Goal: Information Seeking & Learning: Check status

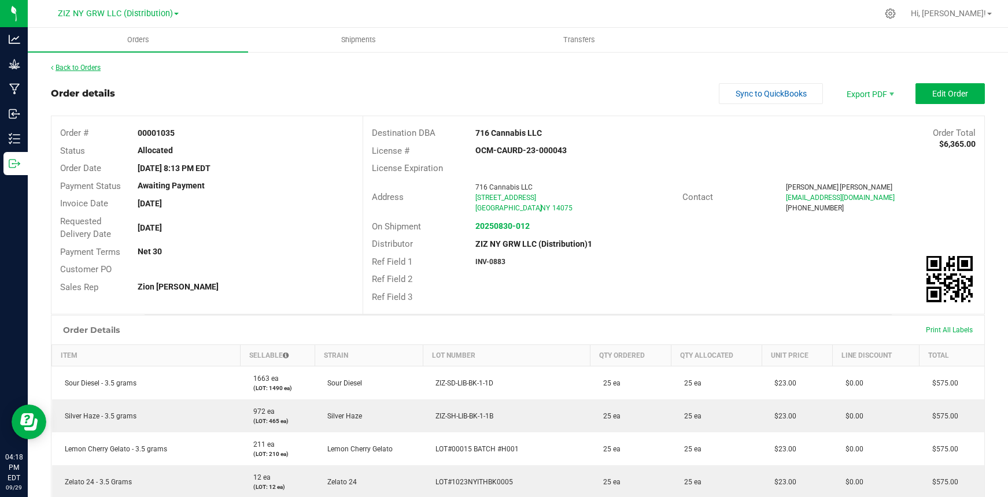
click at [80, 67] on link "Back to Orders" at bounding box center [76, 68] width 50 height 8
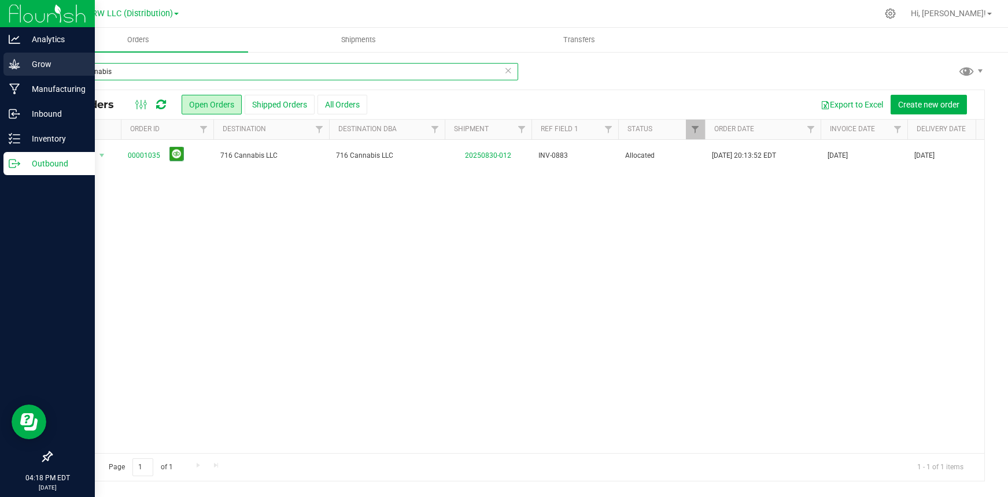
drag, startPoint x: 127, startPoint y: 75, endPoint x: 21, endPoint y: 69, distance: 106.5
click at [21, 69] on div "Analytics Grow Manufacturing Inbound Inventory Outbound 04:18 PM EDT [DATE] 09/…" at bounding box center [504, 248] width 1008 height 497
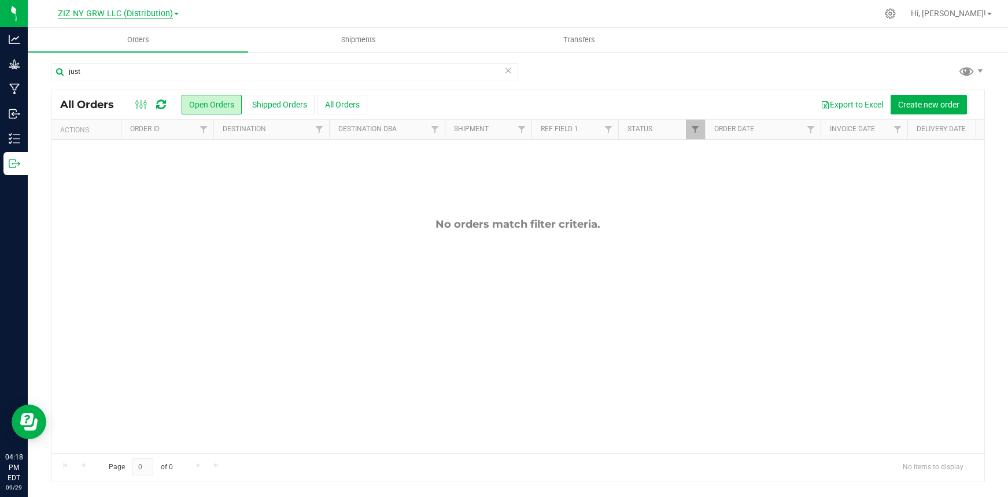
click at [143, 13] on span "ZIZ NY GRW LLC (Distribution)" at bounding box center [115, 14] width 115 height 10
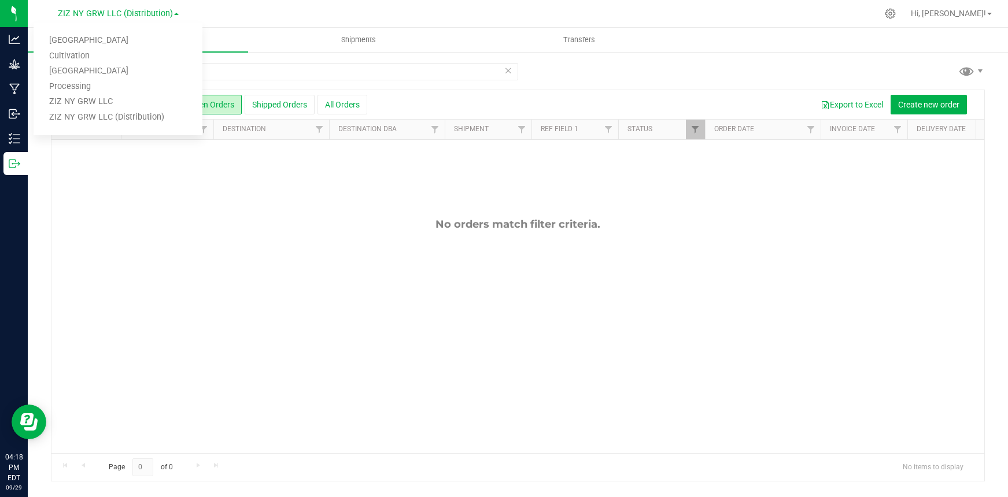
click at [135, 115] on link "ZIZ NY GRW LLC (Distribution)" at bounding box center [118, 118] width 169 height 16
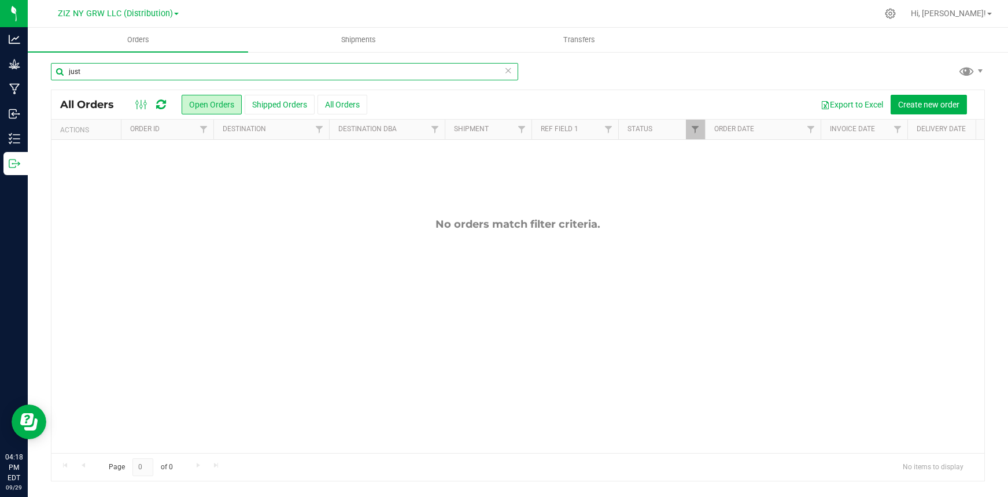
click at [109, 77] on input "just" at bounding box center [284, 71] width 467 height 17
type input "just breath"
click at [128, 9] on span "ZIZ NY GRW LLC (Distribution)" at bounding box center [115, 14] width 115 height 10
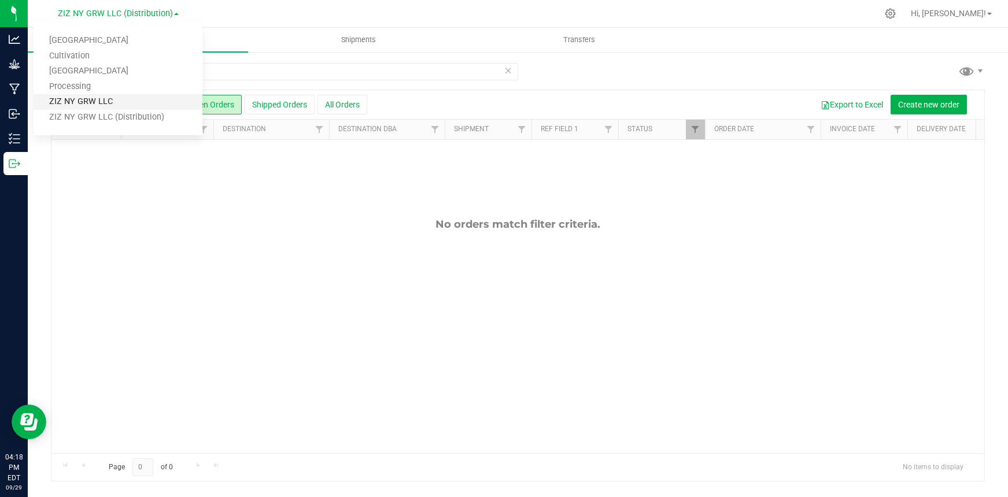
click at [158, 102] on link "ZIZ NY GRW LLC" at bounding box center [118, 102] width 169 height 16
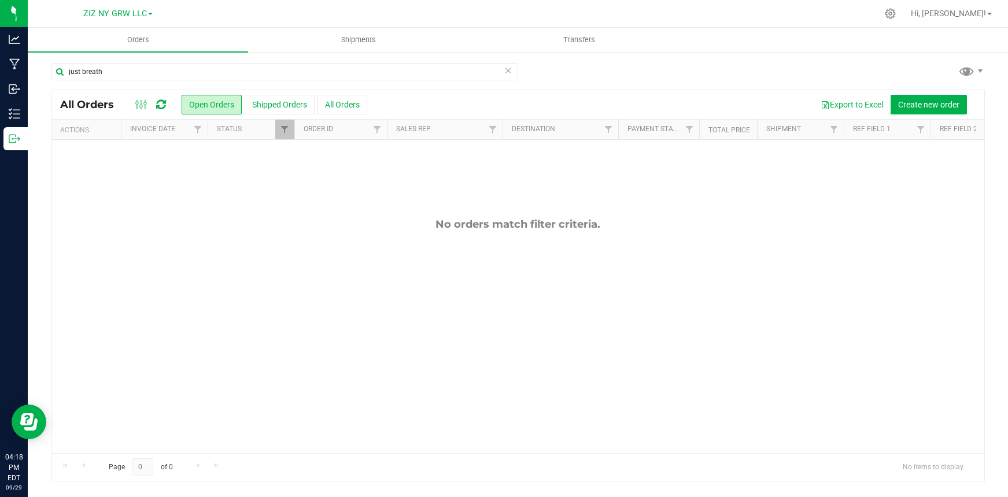
click at [370, 108] on div "Export to Excel Create new order" at bounding box center [671, 105] width 608 height 20
click at [342, 104] on button "All Orders" at bounding box center [343, 105] width 50 height 20
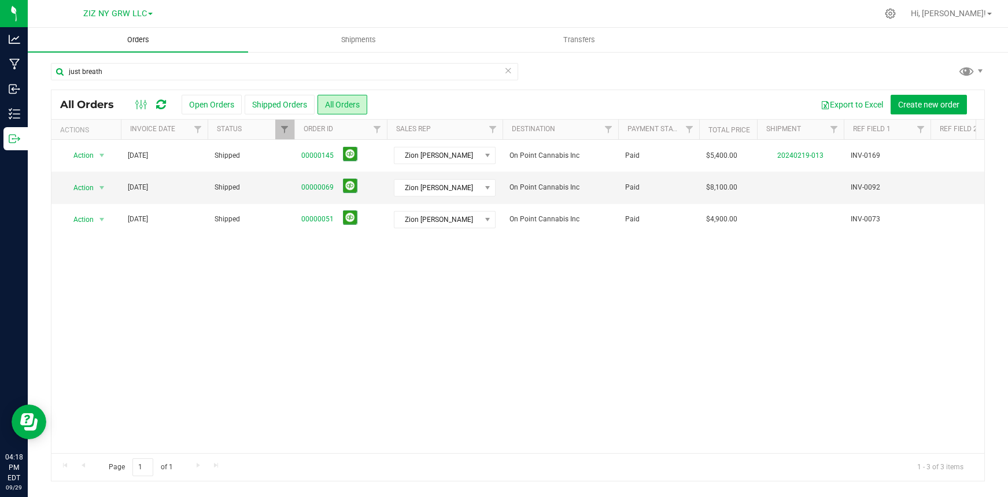
click at [140, 39] on span "Orders" at bounding box center [138, 40] width 53 height 10
click at [147, 39] on span "Orders" at bounding box center [138, 40] width 53 height 10
click at [147, 15] on link "ZIZ NY GRW LLC" at bounding box center [117, 13] width 69 height 11
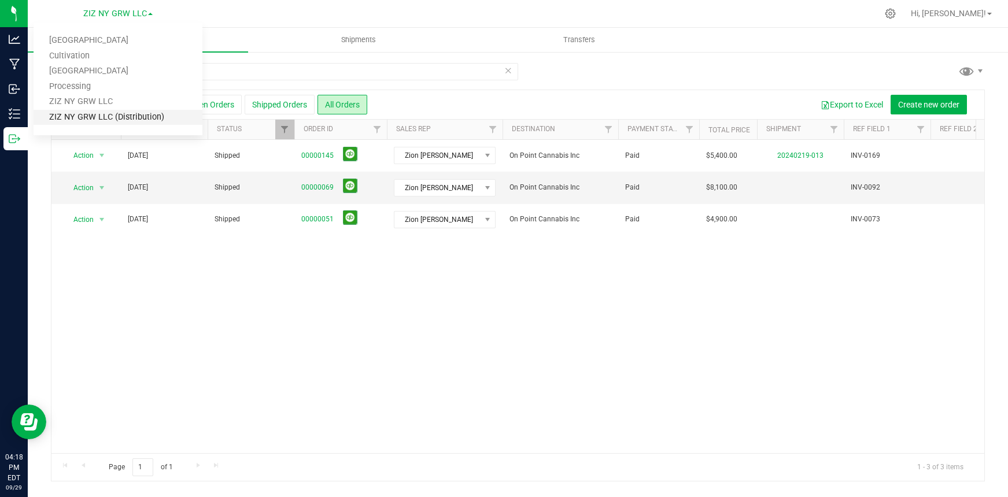
click at [145, 113] on link "ZIZ NY GRW LLC (Distribution)" at bounding box center [118, 118] width 169 height 16
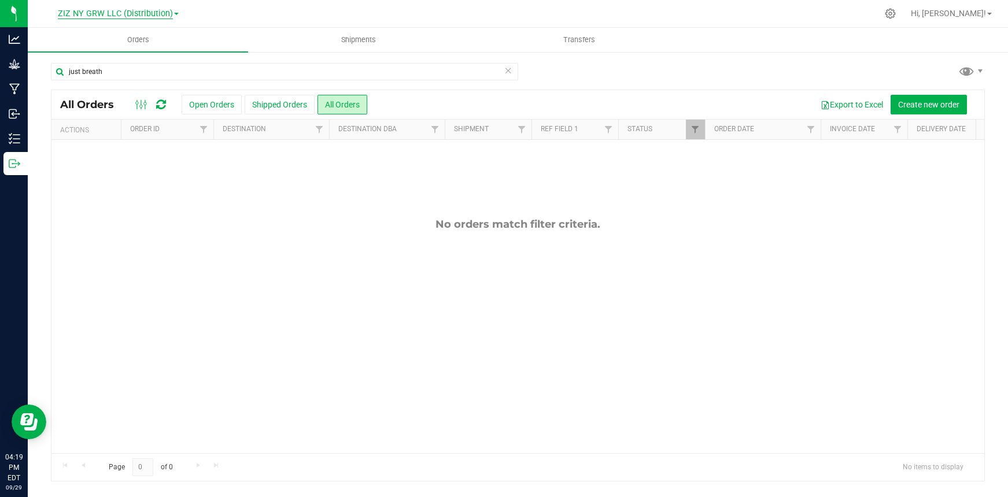
click at [151, 14] on span "ZIZ NY GRW LLC (Distribution)" at bounding box center [115, 14] width 115 height 10
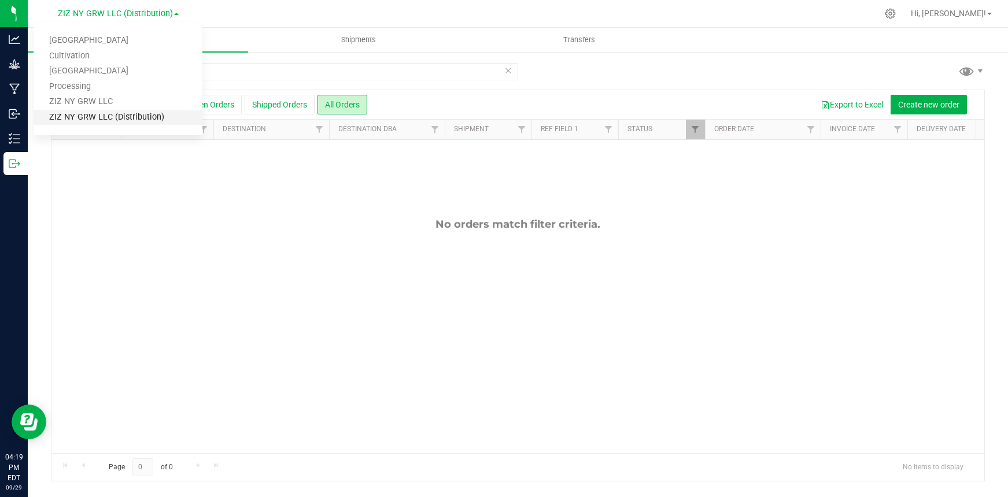
click at [149, 119] on link "ZIZ NY GRW LLC (Distribution)" at bounding box center [118, 118] width 169 height 16
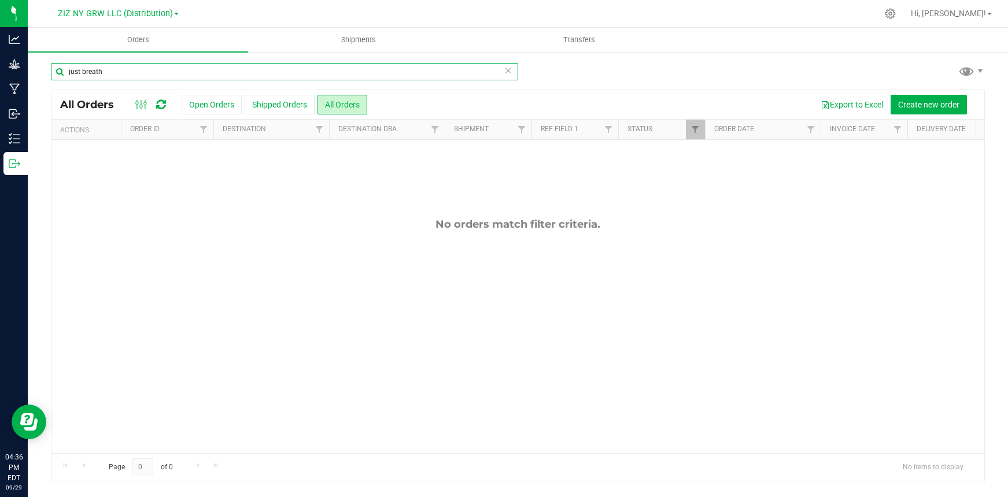
drag, startPoint x: 155, startPoint y: 73, endPoint x: 42, endPoint y: 72, distance: 113.4
click at [42, 72] on div "just breath All Orders Open Orders Shipped Orders All Orders Export to Excel Cr…" at bounding box center [518, 272] width 980 height 442
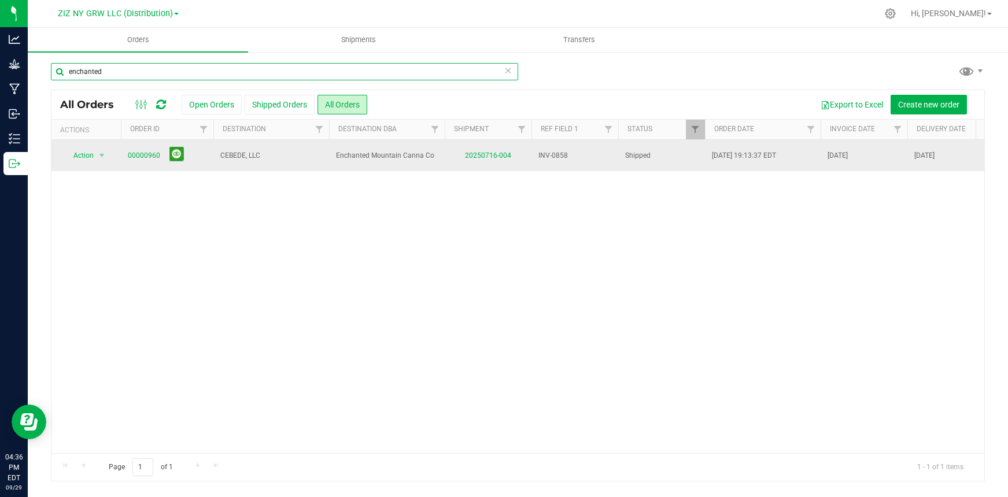
type input "enchanted"
click at [361, 159] on span "Enchanted Mountain Canna Co" at bounding box center [387, 155] width 102 height 11
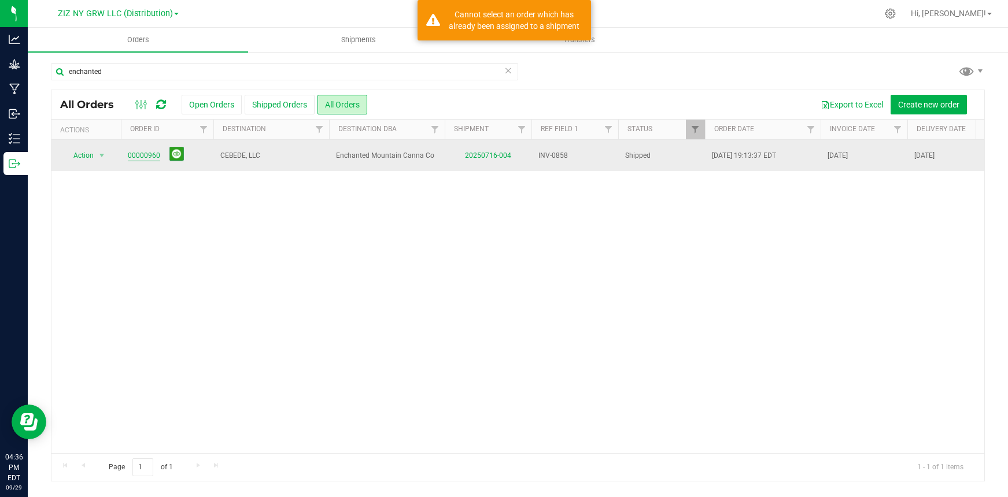
click at [140, 154] on link "00000960" at bounding box center [144, 155] width 32 height 11
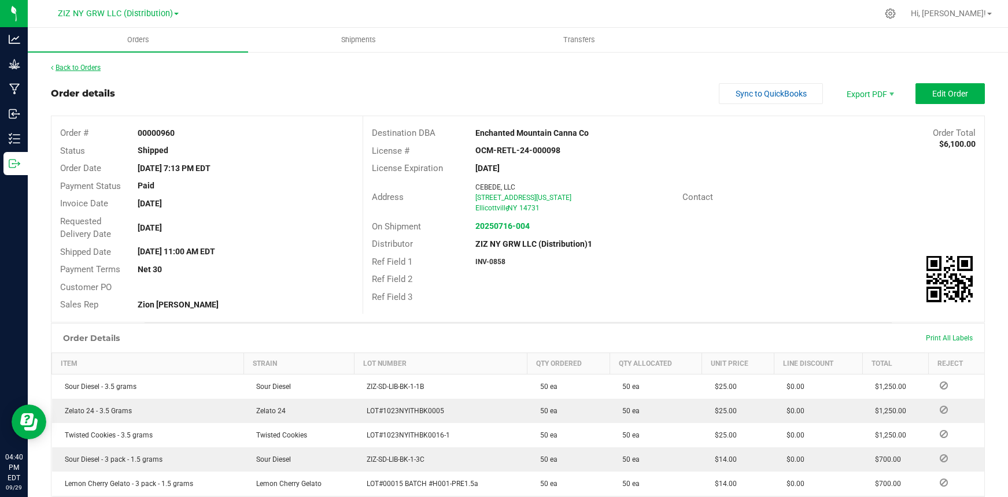
click at [86, 68] on link "Back to Orders" at bounding box center [76, 68] width 50 height 8
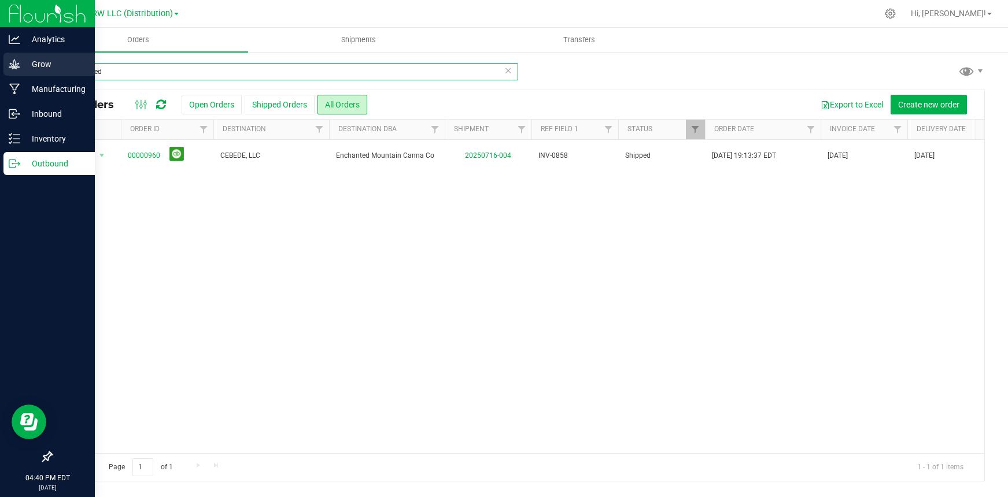
drag, startPoint x: 88, startPoint y: 70, endPoint x: 26, endPoint y: 69, distance: 62.5
click at [26, 69] on div "Analytics Grow Manufacturing Inbound Inventory Outbound 04:40 PM EDT [DATE] 09/…" at bounding box center [504, 248] width 1008 height 497
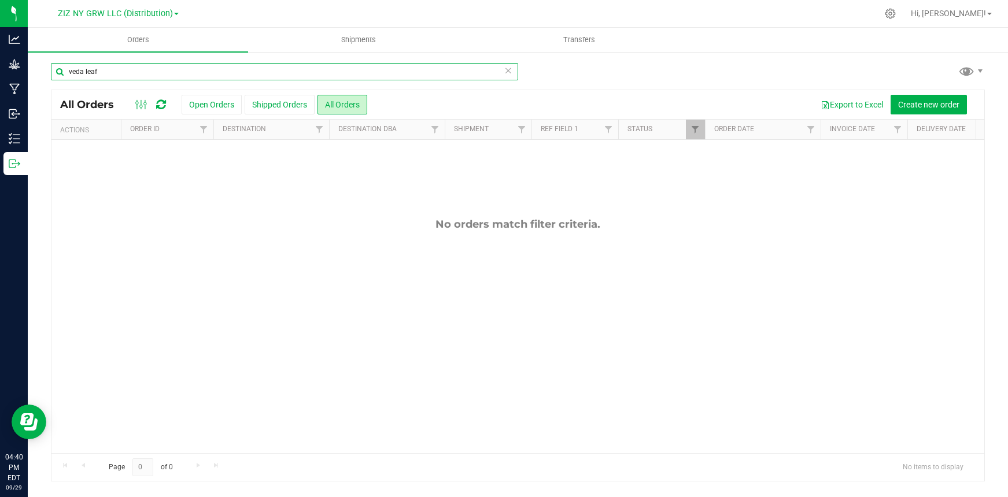
type input "veda leaf"
click at [146, 12] on span "ZIZ NY GRW LLC (Distribution)" at bounding box center [115, 14] width 115 height 10
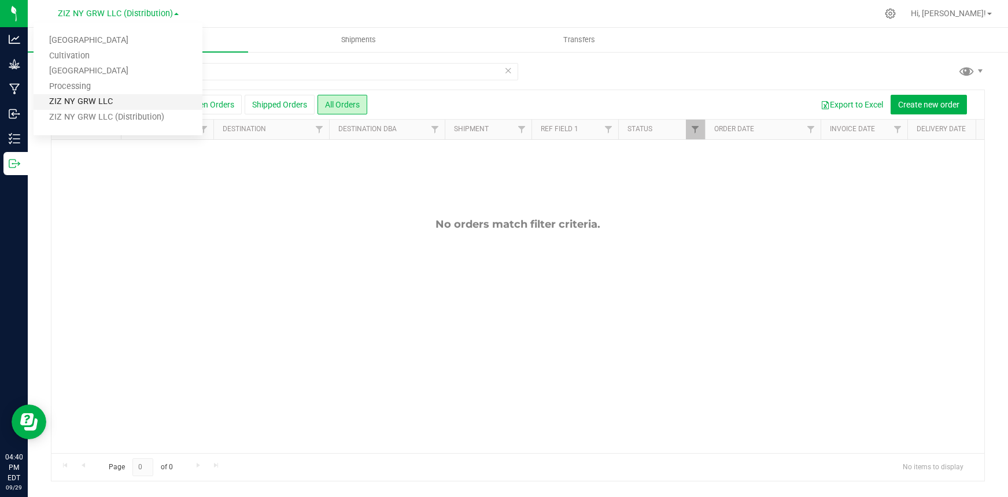
click at [93, 102] on link "ZIZ NY GRW LLC" at bounding box center [118, 102] width 169 height 16
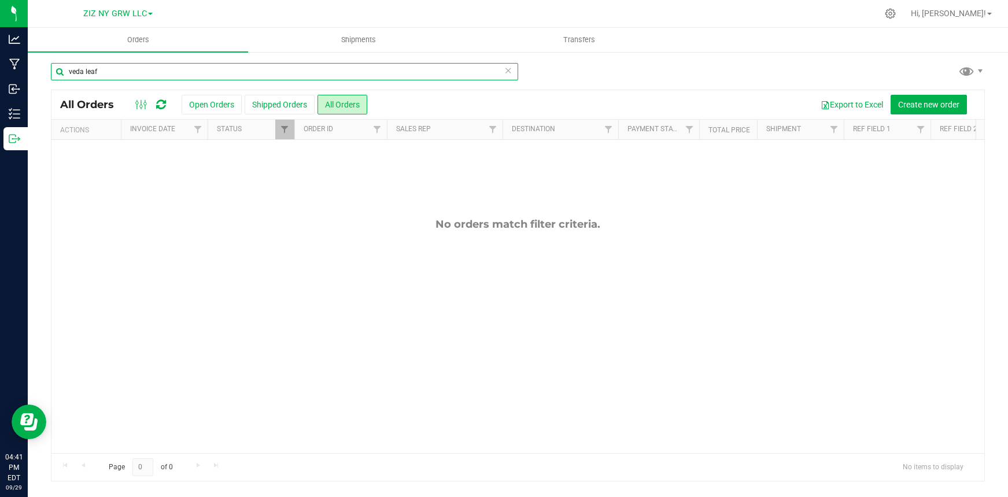
click at [130, 78] on input "veda leaf" at bounding box center [284, 71] width 467 height 17
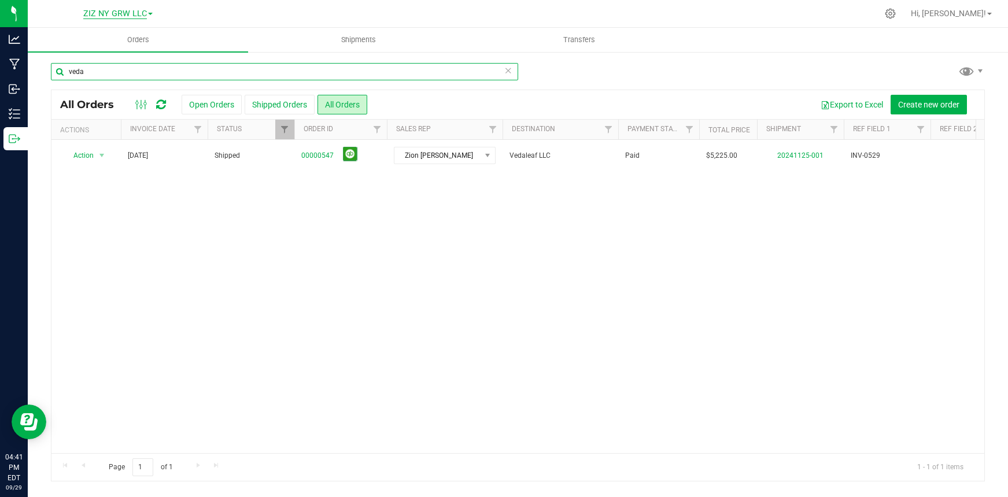
type input "veda"
click at [143, 12] on span "ZIZ NY GRW LLC" at bounding box center [115, 14] width 64 height 10
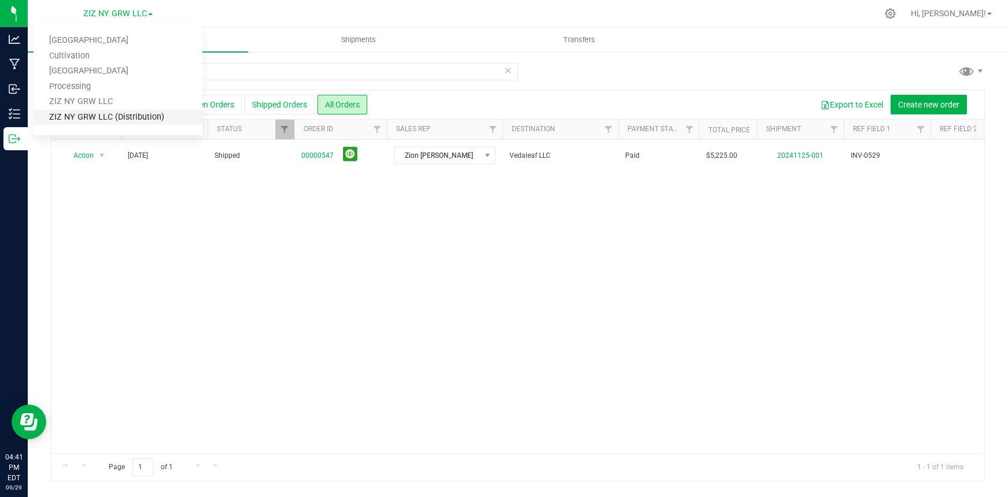
click at [116, 121] on link "ZIZ NY GRW LLC (Distribution)" at bounding box center [118, 118] width 169 height 16
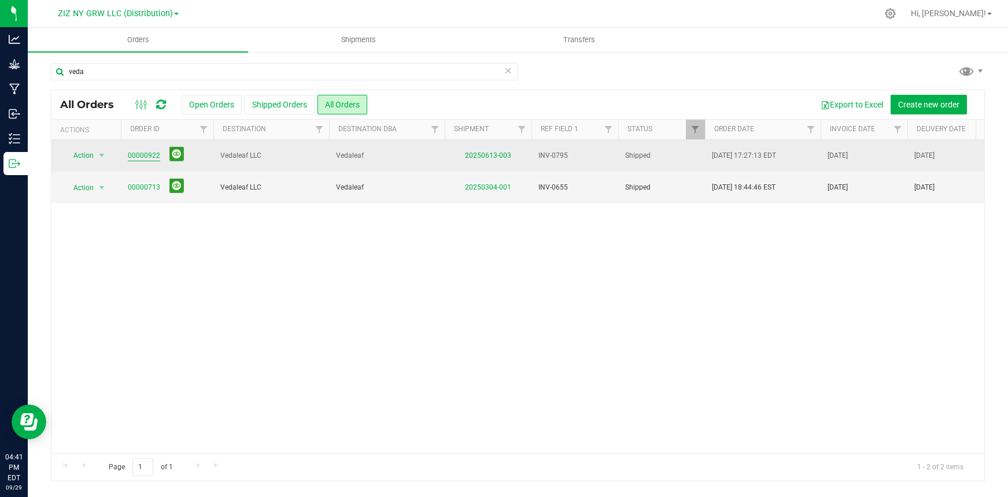
click at [134, 158] on link "00000922" at bounding box center [144, 155] width 32 height 11
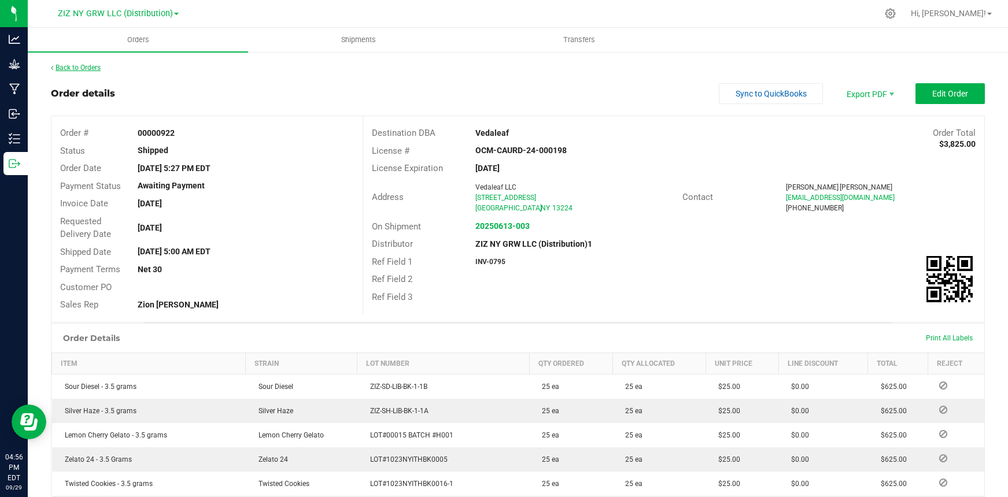
click at [87, 68] on link "Back to Orders" at bounding box center [76, 68] width 50 height 8
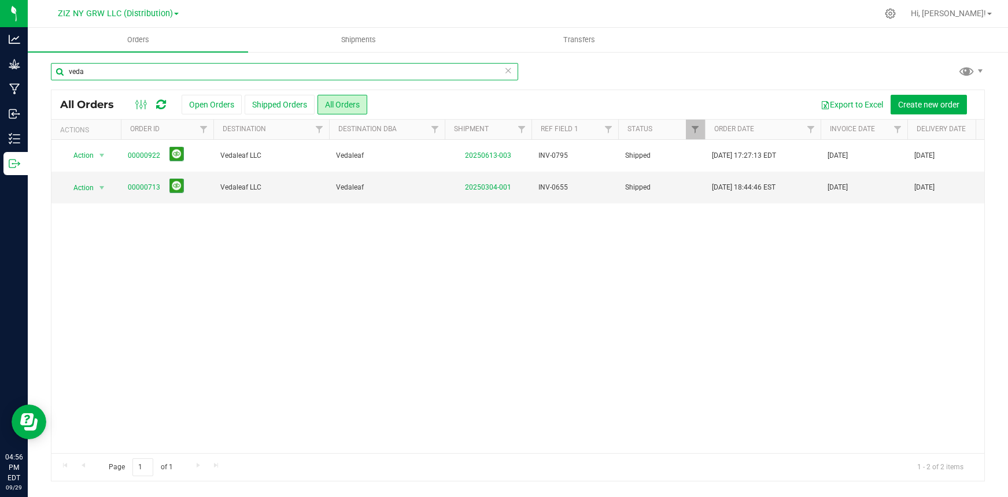
click at [143, 77] on input "veda" at bounding box center [284, 71] width 467 height 17
drag, startPoint x: 106, startPoint y: 76, endPoint x: 66, endPoint y: 80, distance: 40.1
click at [66, 80] on div "veda" at bounding box center [284, 76] width 467 height 27
drag, startPoint x: 88, startPoint y: 73, endPoint x: 64, endPoint y: 72, distance: 24.9
click at [64, 72] on input "veda" at bounding box center [284, 71] width 467 height 17
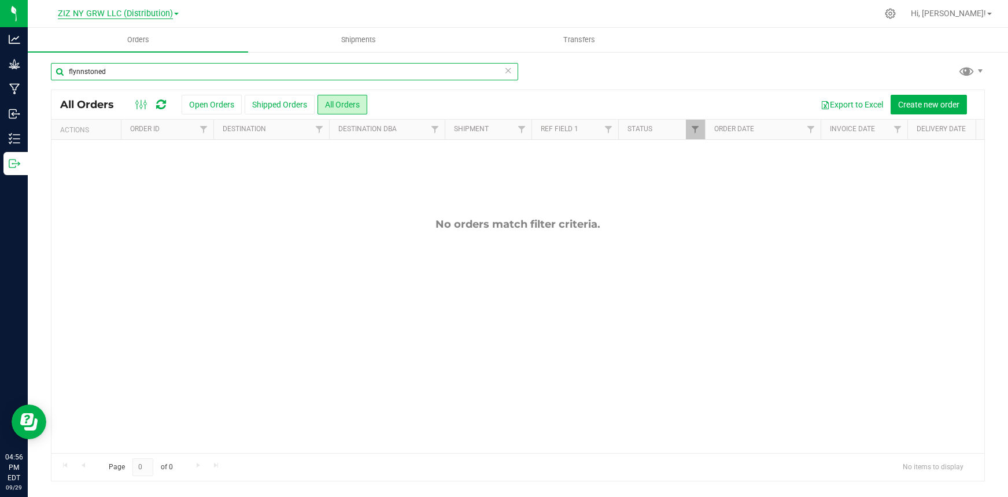
type input "flynnstoned"
click at [145, 17] on span "ZIZ NY GRW LLC (Distribution)" at bounding box center [115, 14] width 115 height 10
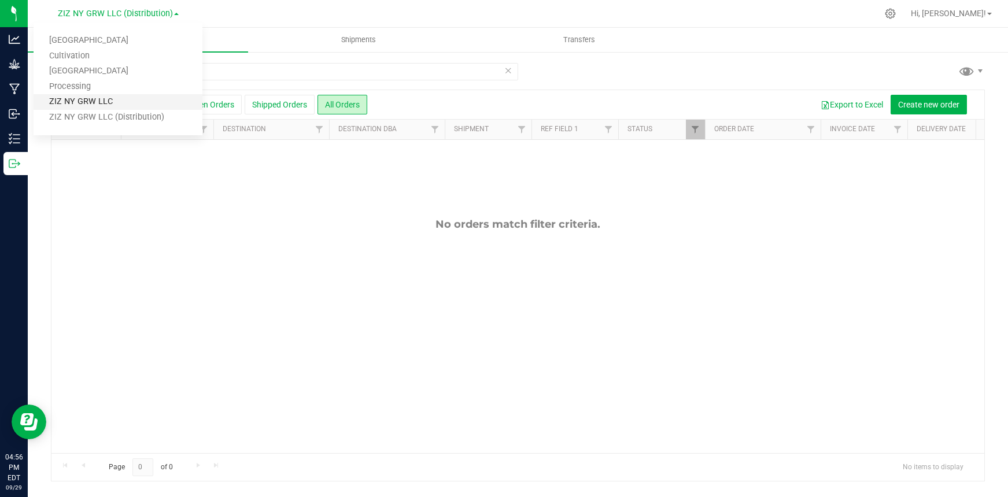
click at [153, 104] on link "ZIZ NY GRW LLC" at bounding box center [118, 102] width 169 height 16
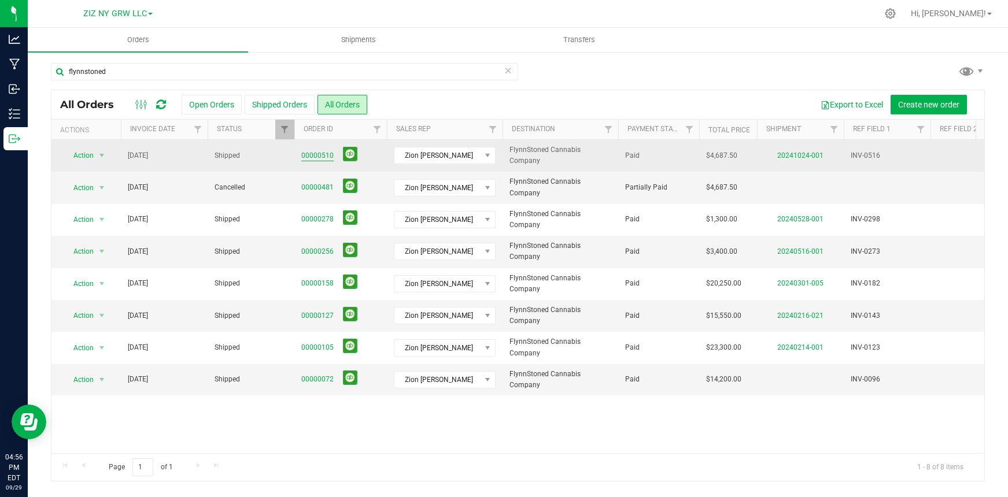
click at [322, 154] on link "00000510" at bounding box center [317, 155] width 32 height 11
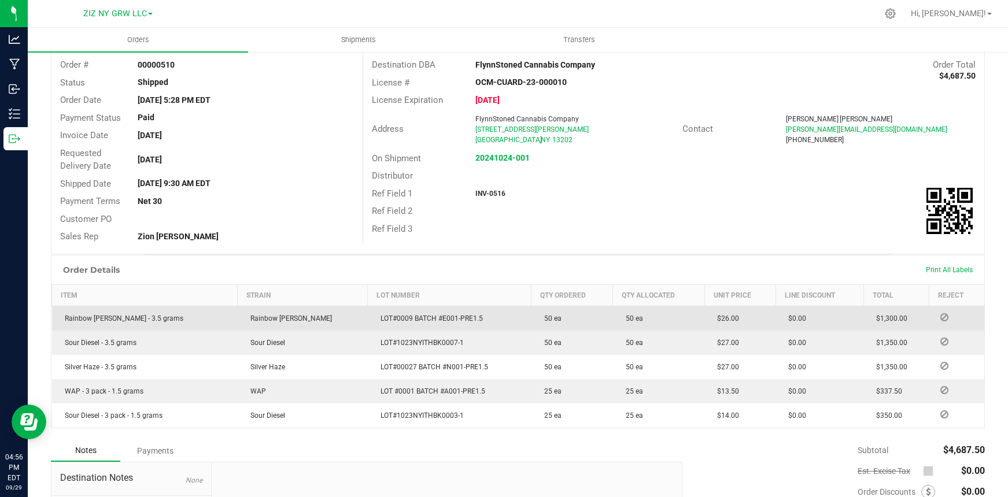
scroll to position [77, 0]
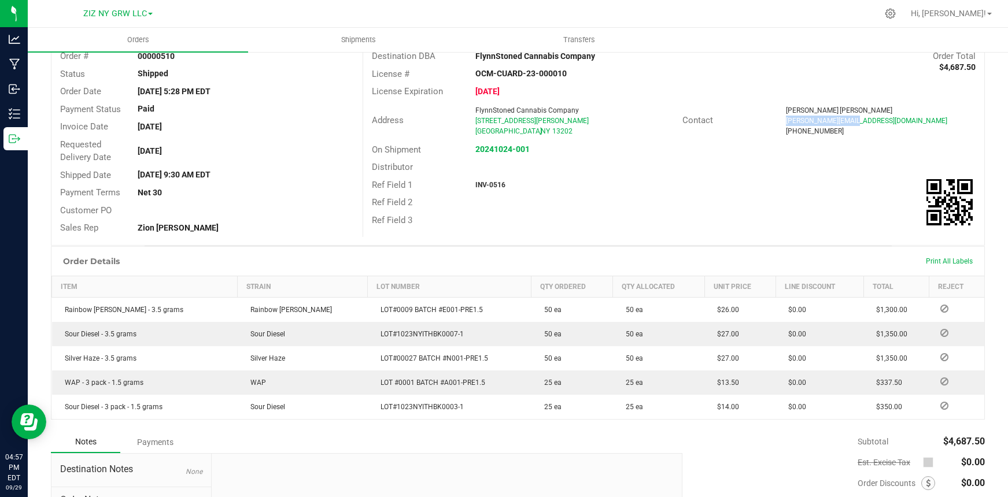
drag, startPoint x: 778, startPoint y: 121, endPoint x: 852, endPoint y: 117, distance: 73.6
click at [852, 117] on div "[PERSON_NAME][EMAIL_ADDRESS][DOMAIN_NAME]" at bounding box center [881, 121] width 190 height 10
copy span "[PERSON_NAME][EMAIL_ADDRESS][DOMAIN_NAME]"
click at [106, 13] on span "ZIZ NY GRW LLC" at bounding box center [115, 14] width 64 height 10
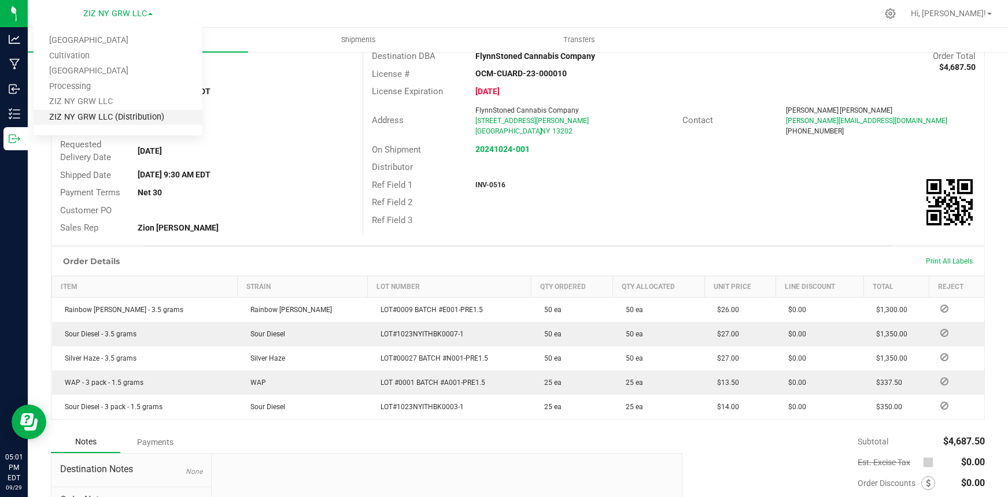
click at [116, 122] on link "ZIZ NY GRW LLC (Distribution)" at bounding box center [118, 118] width 169 height 16
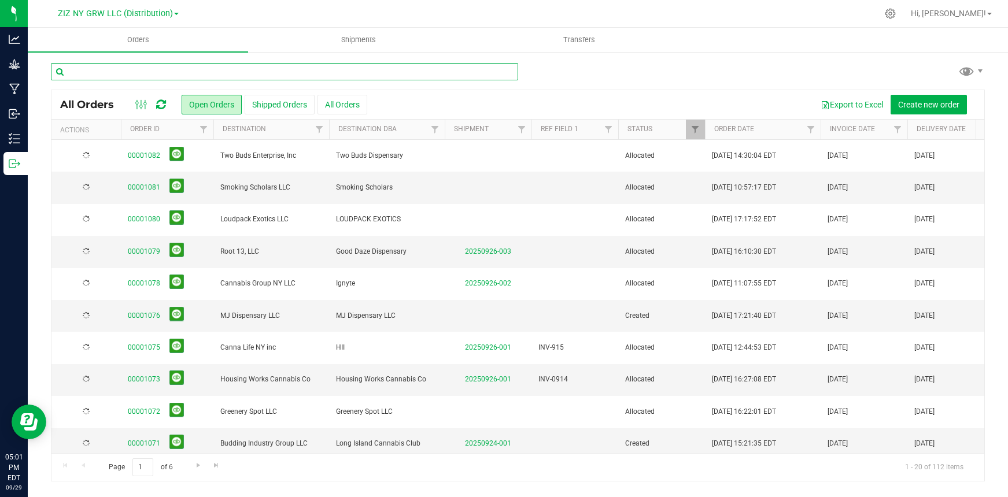
click at [120, 70] on input "text" at bounding box center [284, 71] width 467 height 17
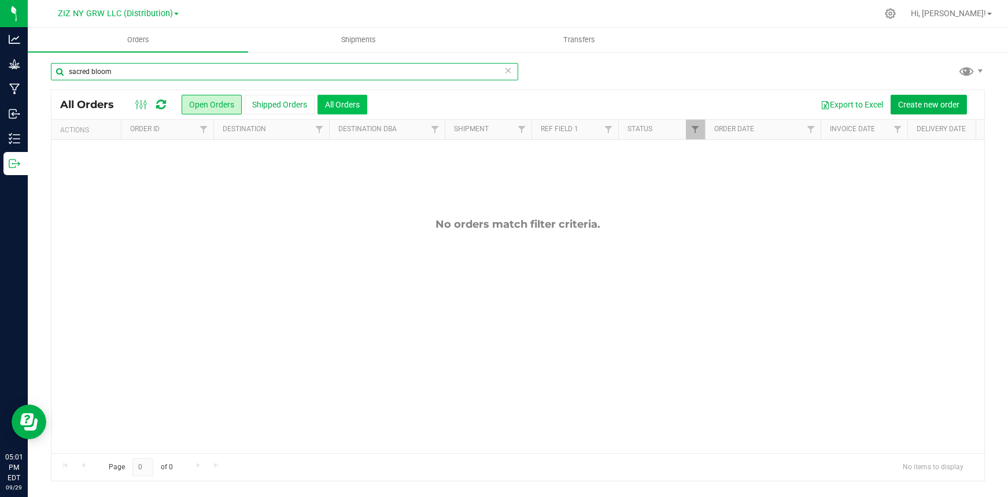
type input "sacred bloom"
click at [339, 101] on button "All Orders" at bounding box center [343, 105] width 50 height 20
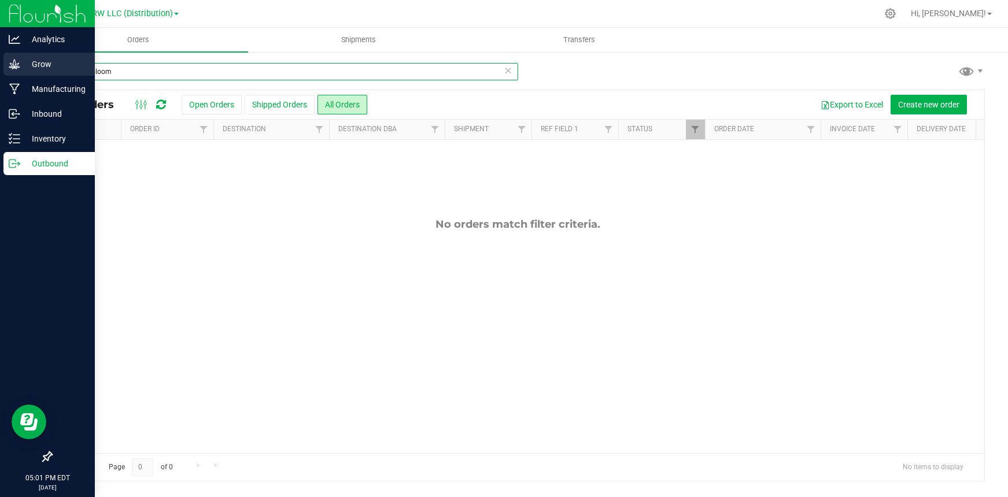
drag, startPoint x: 89, startPoint y: 72, endPoint x: 25, endPoint y: 65, distance: 64.6
click at [25, 65] on div "Analytics Grow Manufacturing Inbound Inventory Outbound 05:01 PM EDT [DATE] 09/…" at bounding box center [504, 248] width 1008 height 497
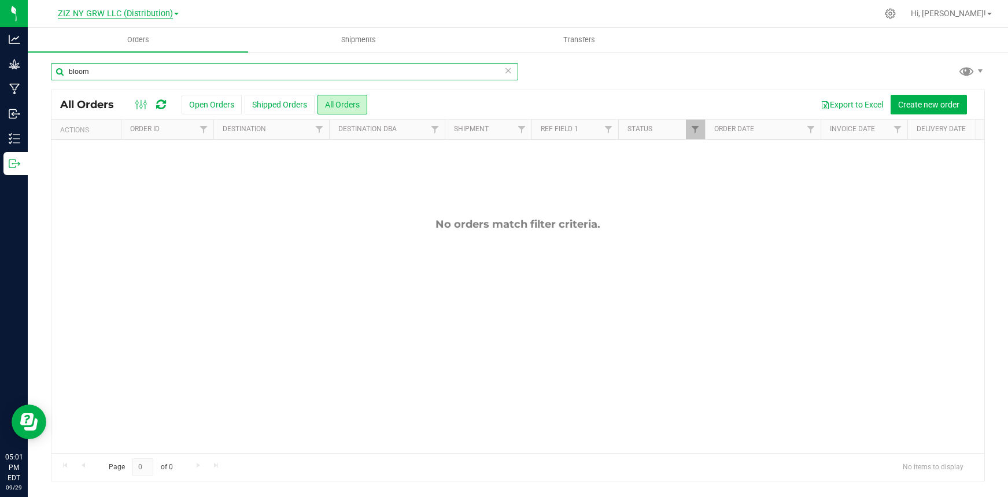
type input "bloom"
click at [147, 9] on span "ZIZ NY GRW LLC (Distribution)" at bounding box center [115, 14] width 115 height 10
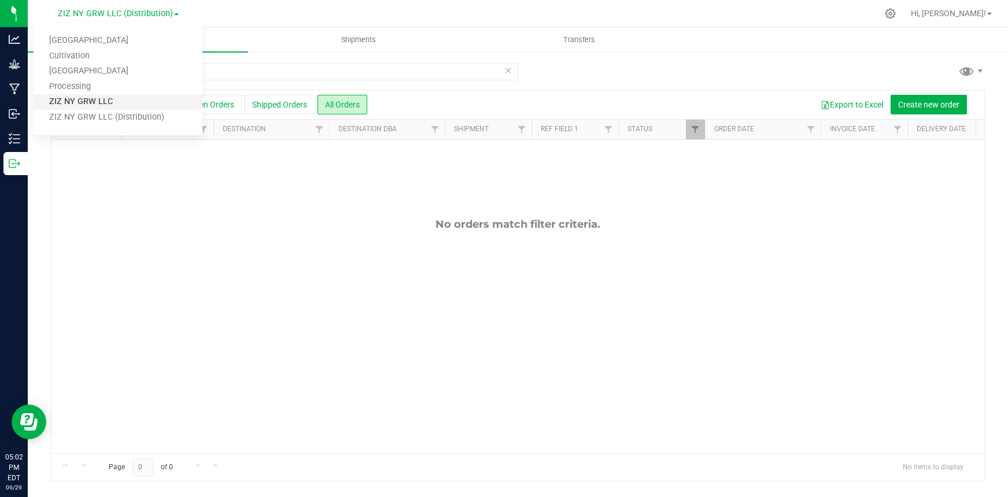
click at [143, 105] on link "ZIZ NY GRW LLC" at bounding box center [118, 102] width 169 height 16
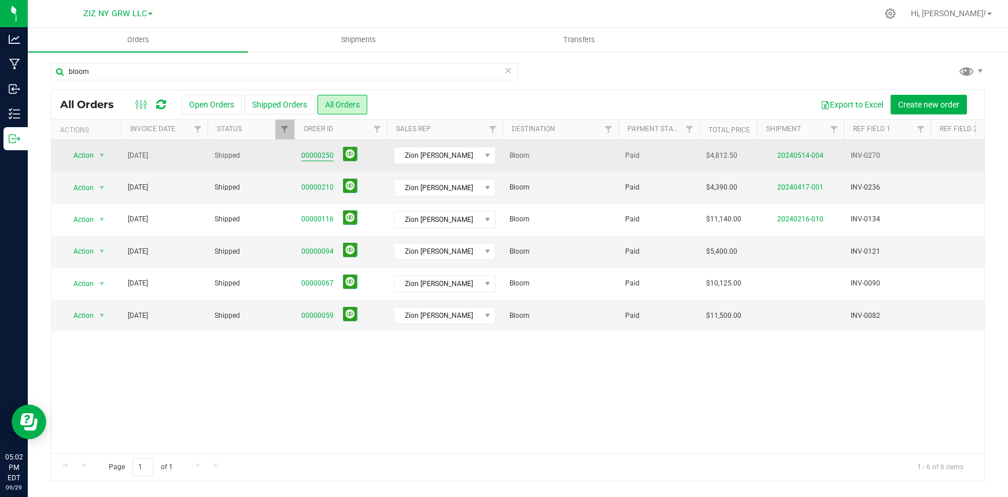
click at [315, 153] on link "00000250" at bounding box center [317, 155] width 32 height 11
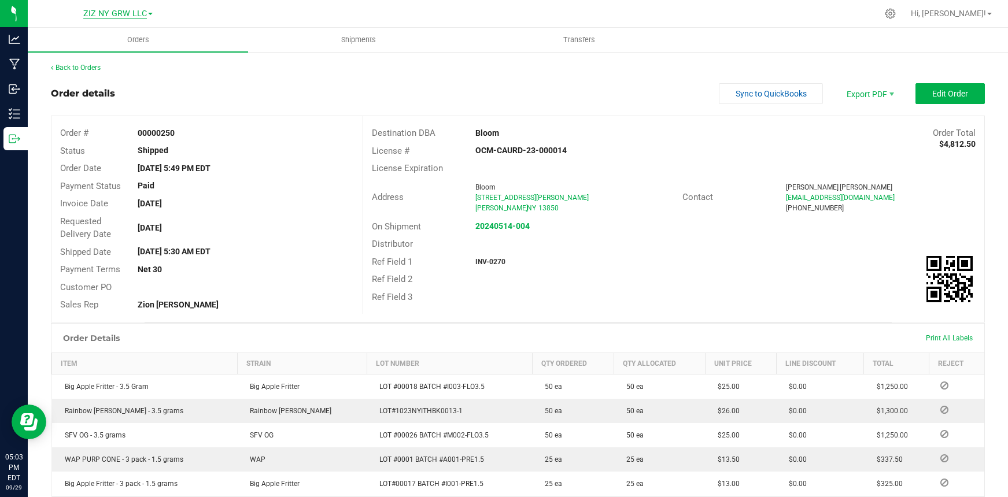
click at [121, 13] on span "ZIZ NY GRW LLC" at bounding box center [115, 14] width 64 height 10
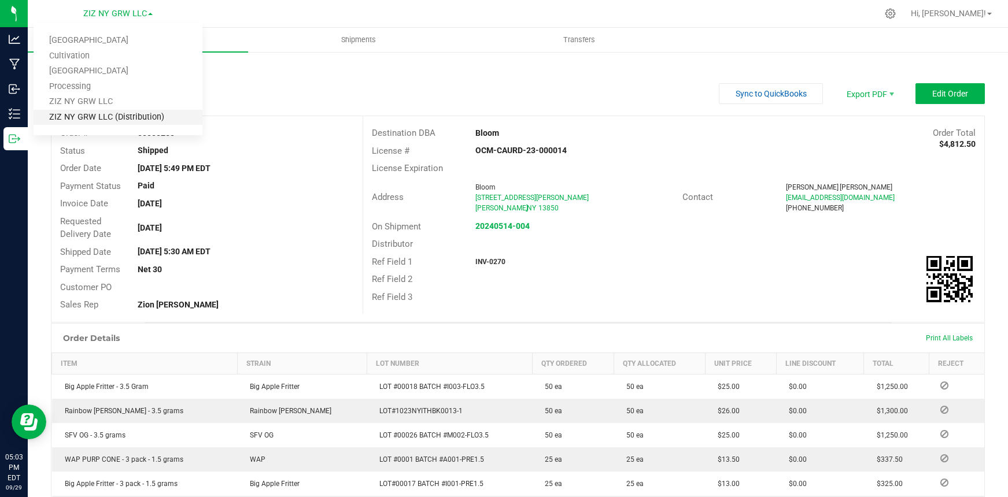
click at [144, 116] on link "ZIZ NY GRW LLC (Distribution)" at bounding box center [118, 118] width 169 height 16
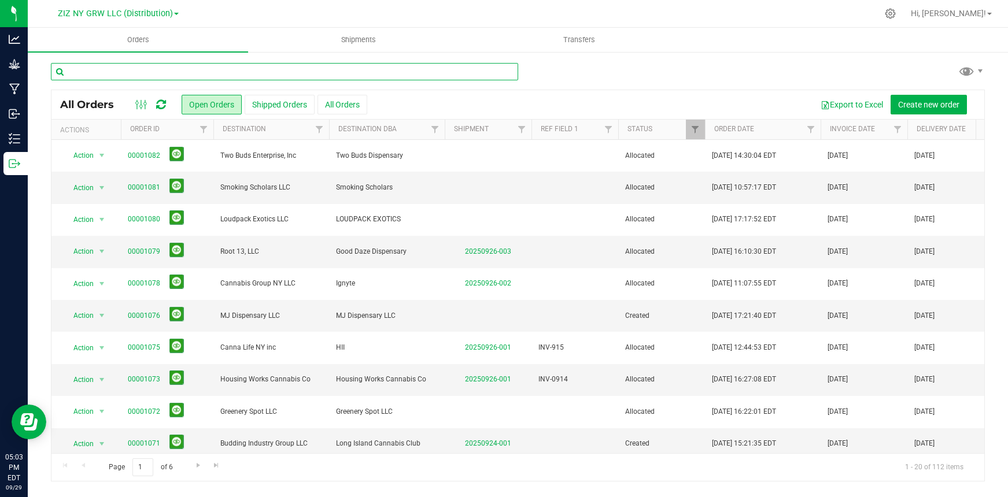
click at [149, 72] on input "text" at bounding box center [284, 71] width 467 height 17
type input "w"
type input "[PERSON_NAME]"
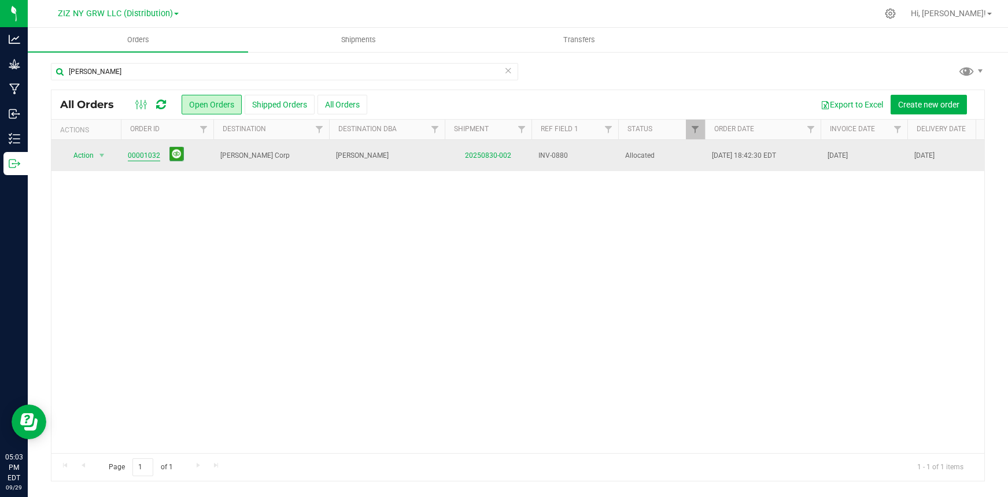
click at [153, 156] on link "00001032" at bounding box center [144, 155] width 32 height 11
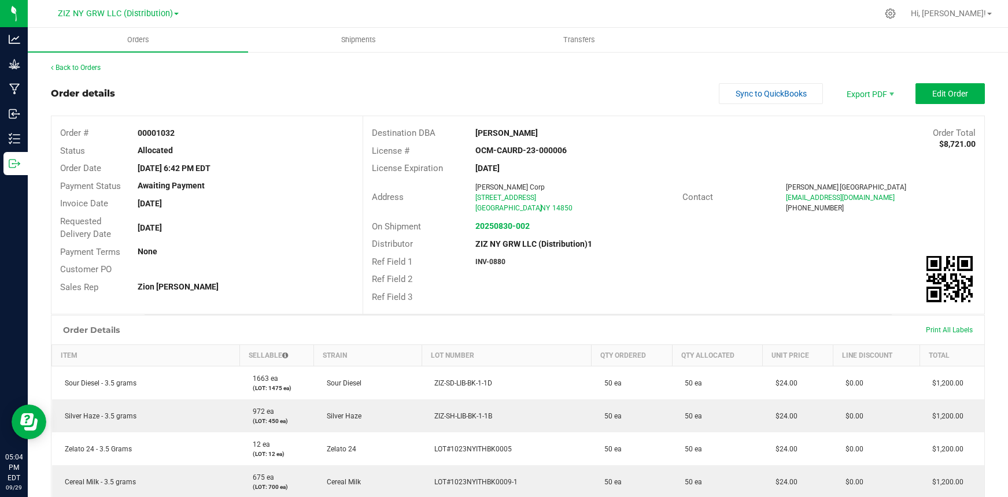
click at [112, 71] on div "Back to Orders" at bounding box center [518, 67] width 934 height 10
click at [139, 41] on span "Orders" at bounding box center [138, 40] width 53 height 10
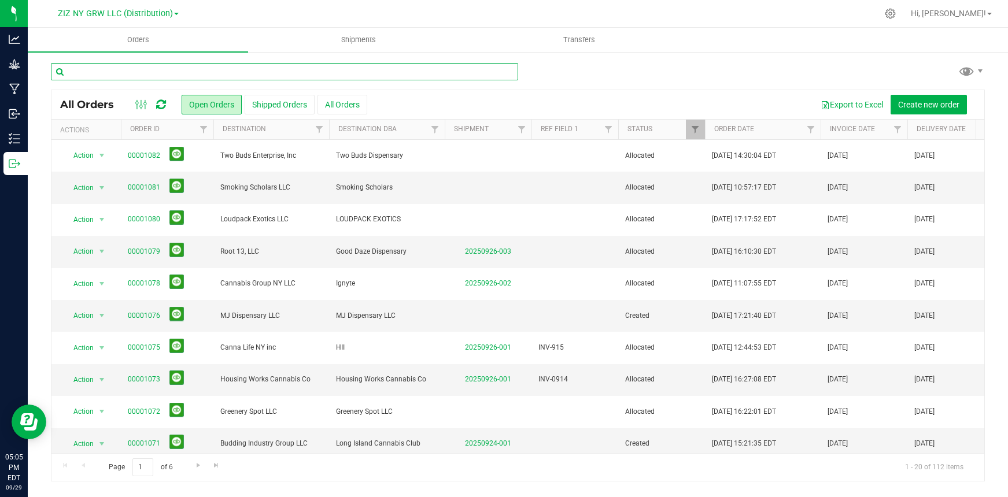
click at [136, 69] on input "text" at bounding box center [284, 71] width 467 height 17
type input "[PERSON_NAME]"
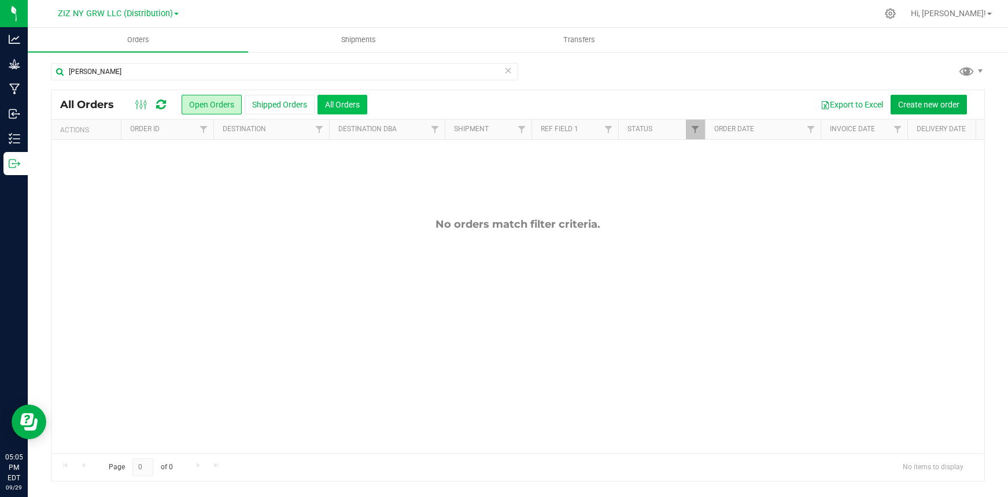
click at [355, 110] on button "All Orders" at bounding box center [343, 105] width 50 height 20
click at [166, 13] on span "ZIZ NY GRW LLC (Distribution)" at bounding box center [115, 14] width 115 height 10
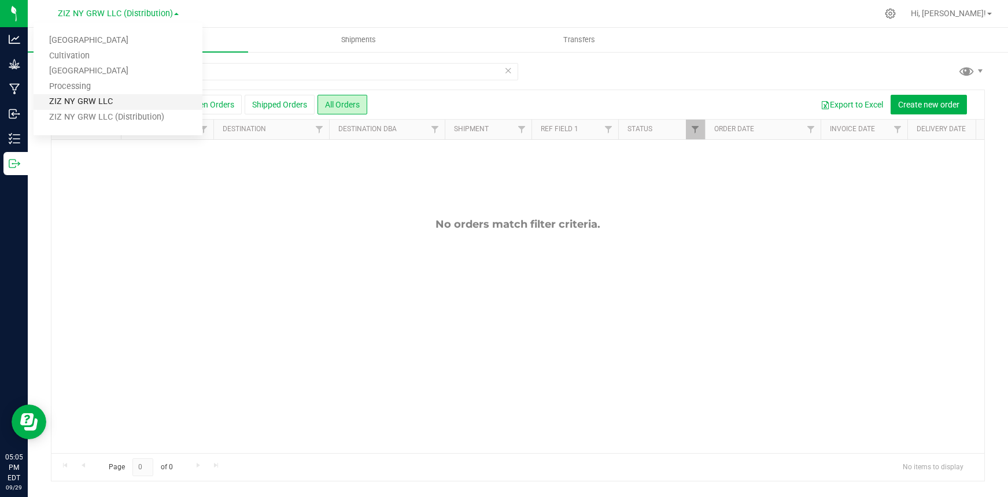
click at [121, 99] on link "ZIZ NY GRW LLC" at bounding box center [118, 102] width 169 height 16
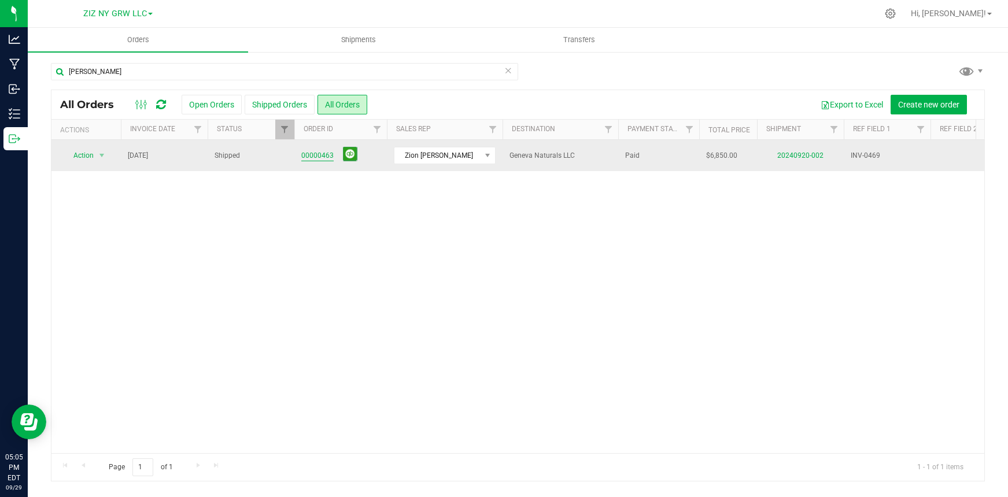
click at [328, 158] on link "00000463" at bounding box center [317, 155] width 32 height 11
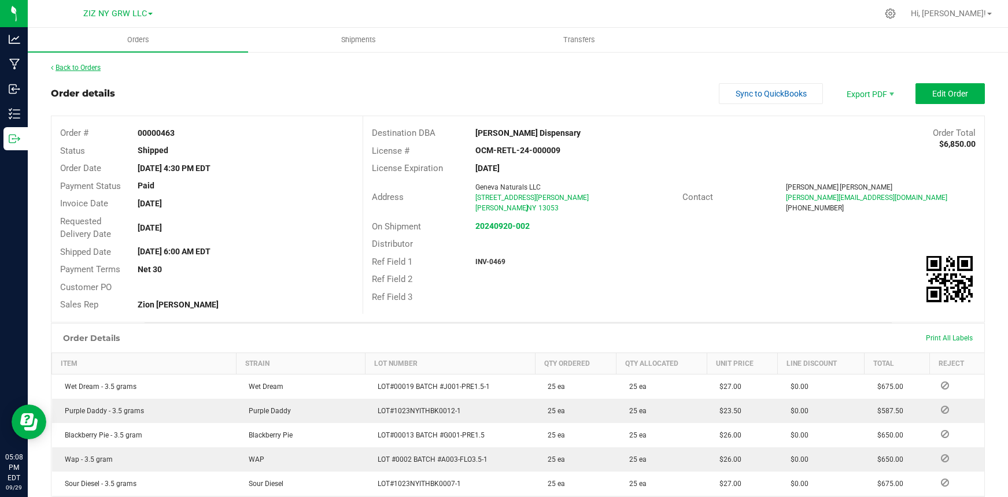
click at [93, 69] on link "Back to Orders" at bounding box center [76, 68] width 50 height 8
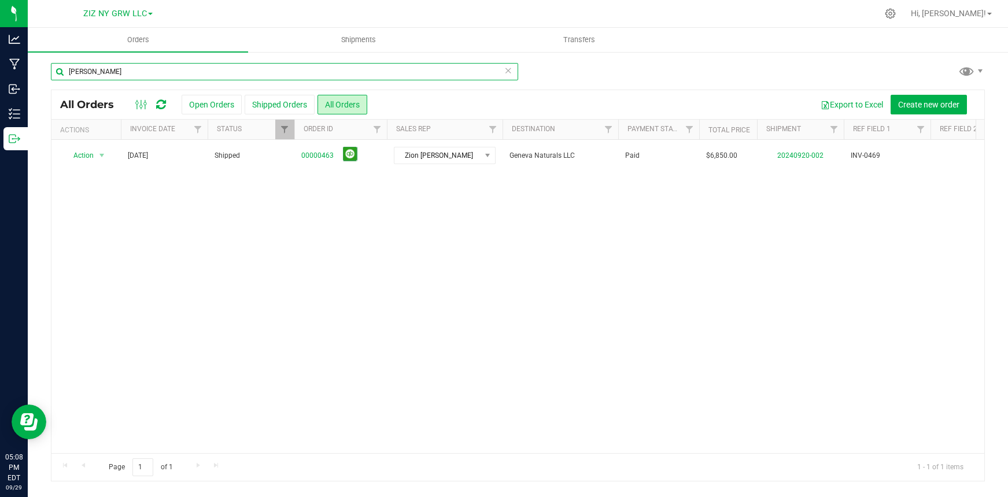
drag, startPoint x: 95, startPoint y: 69, endPoint x: 77, endPoint y: 66, distance: 17.6
click at [77, 66] on input "[PERSON_NAME]" at bounding box center [284, 71] width 467 height 17
type input "Aspire"
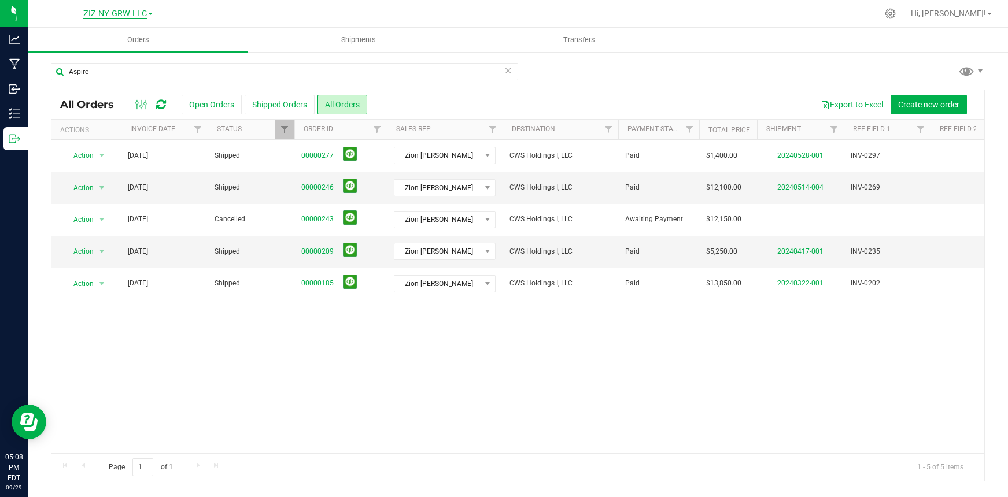
click at [127, 10] on span "ZIZ NY GRW LLC" at bounding box center [115, 14] width 64 height 10
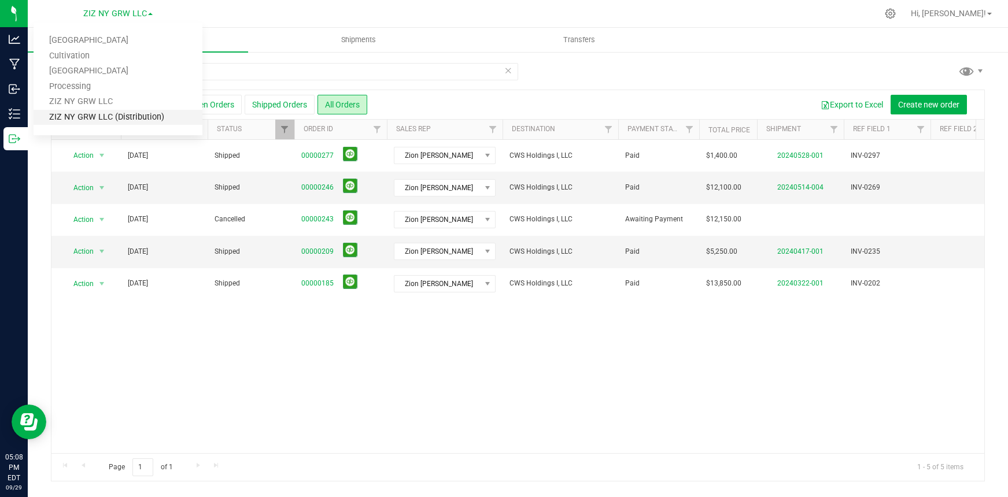
click at [125, 117] on link "ZIZ NY GRW LLC (Distribution)" at bounding box center [118, 118] width 169 height 16
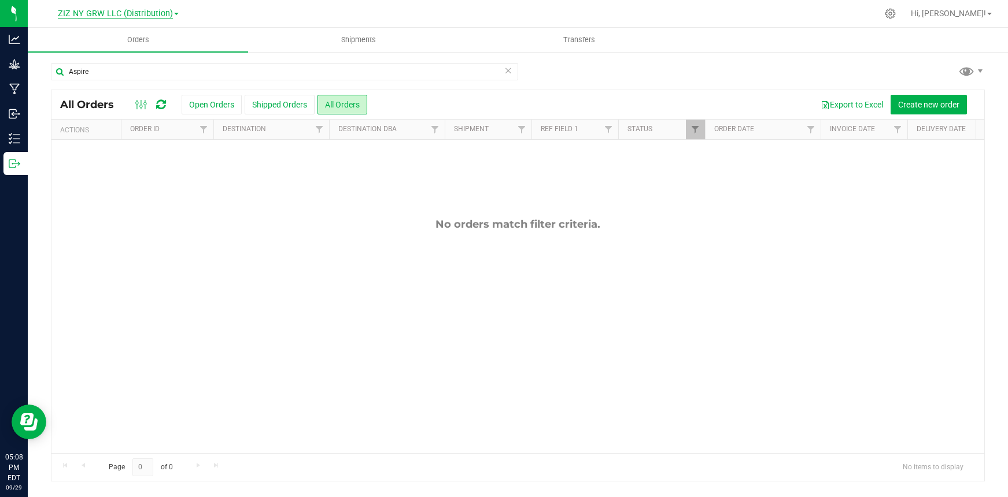
click at [147, 12] on span "ZIZ NY GRW LLC (Distribution)" at bounding box center [115, 14] width 115 height 10
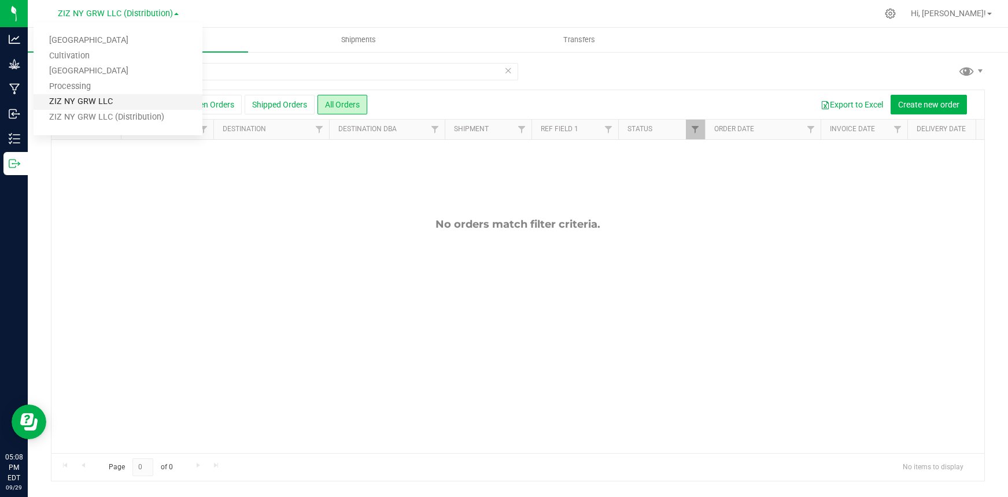
click at [136, 105] on link "ZIZ NY GRW LLC" at bounding box center [118, 102] width 169 height 16
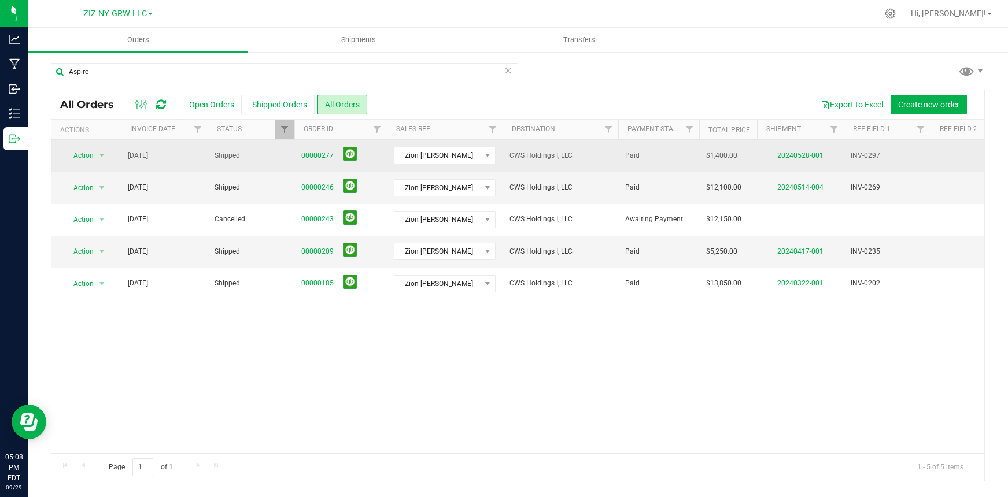
click at [318, 156] on link "00000277" at bounding box center [317, 155] width 32 height 11
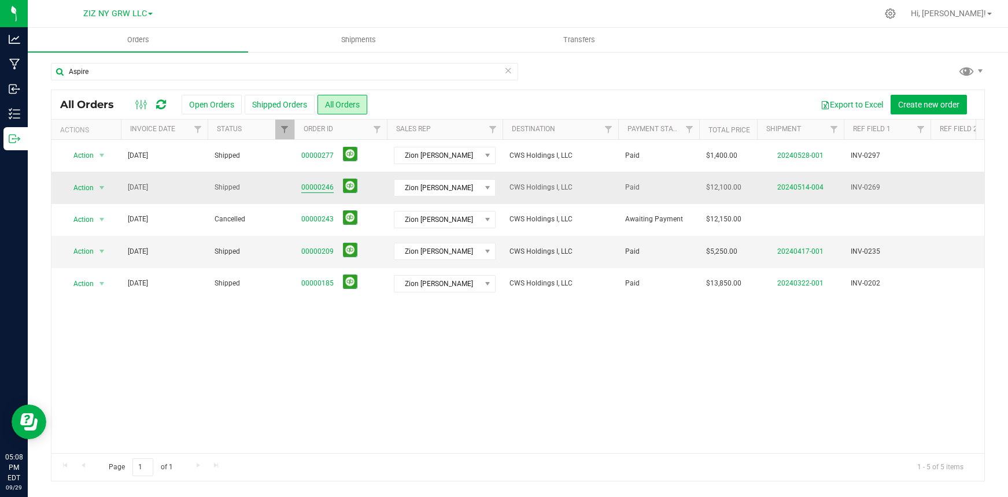
click at [315, 191] on link "00000246" at bounding box center [317, 187] width 32 height 11
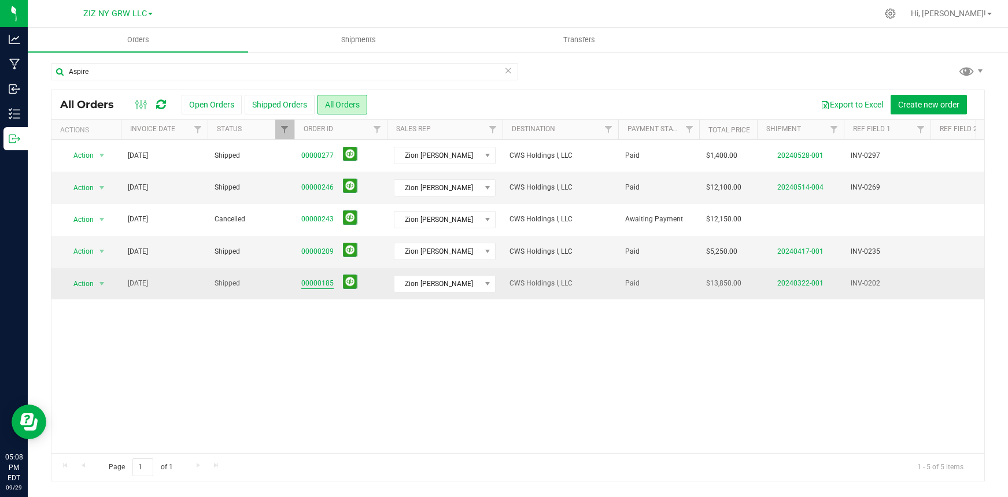
click at [328, 283] on link "00000185" at bounding box center [317, 283] width 32 height 11
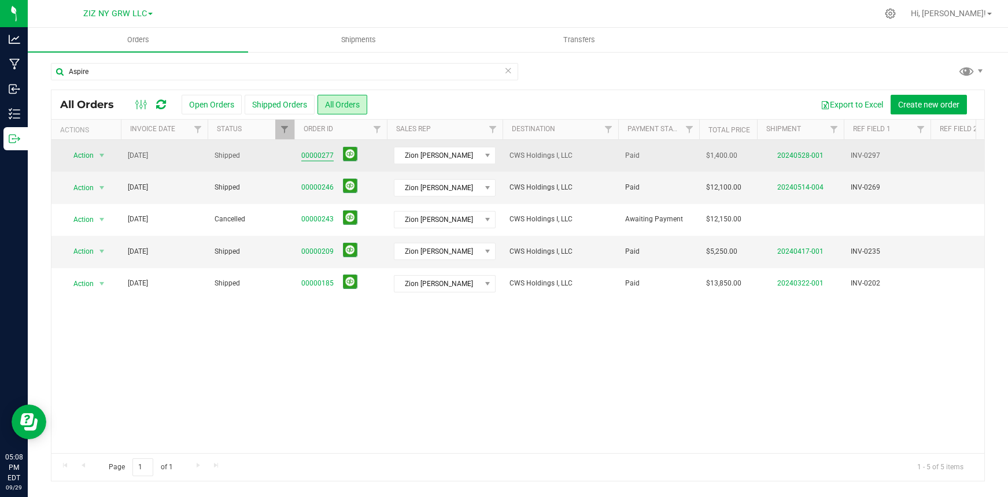
click at [318, 157] on link "00000277" at bounding box center [317, 155] width 32 height 11
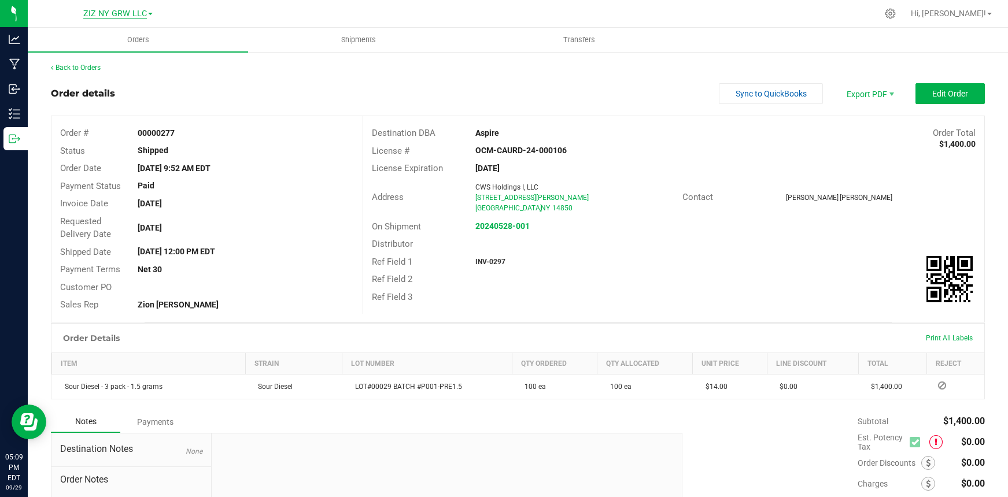
click at [139, 14] on span "ZIZ NY GRW LLC" at bounding box center [115, 14] width 64 height 10
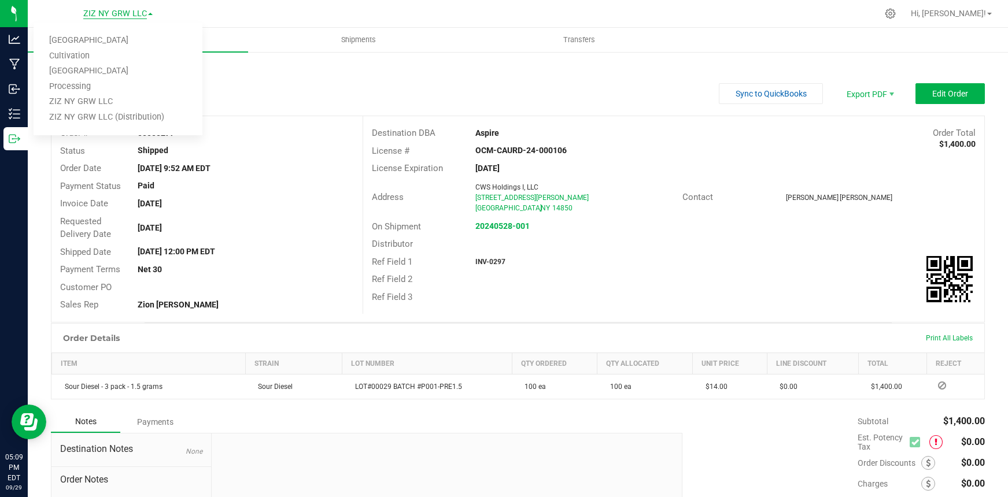
click at [139, 14] on span "ZIZ NY GRW LLC" at bounding box center [115, 14] width 64 height 10
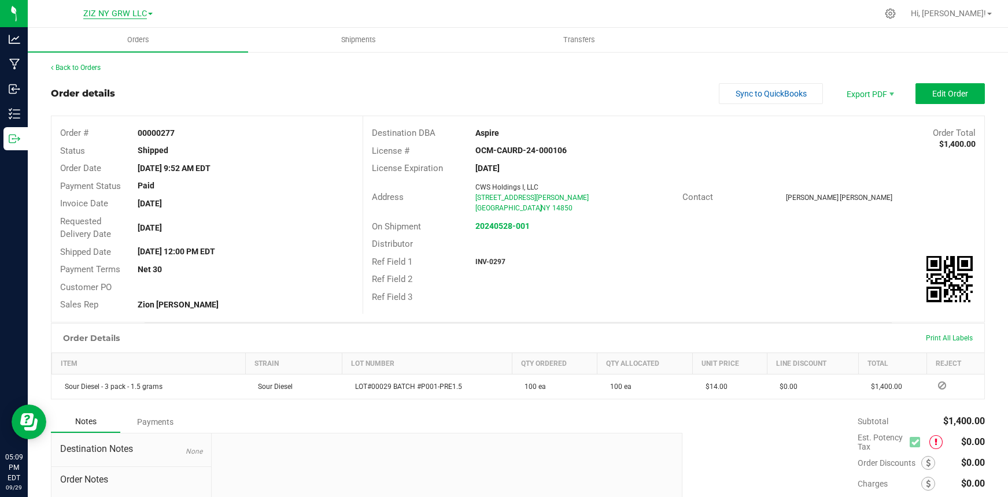
click at [127, 14] on span "ZIZ NY GRW LLC" at bounding box center [115, 14] width 64 height 10
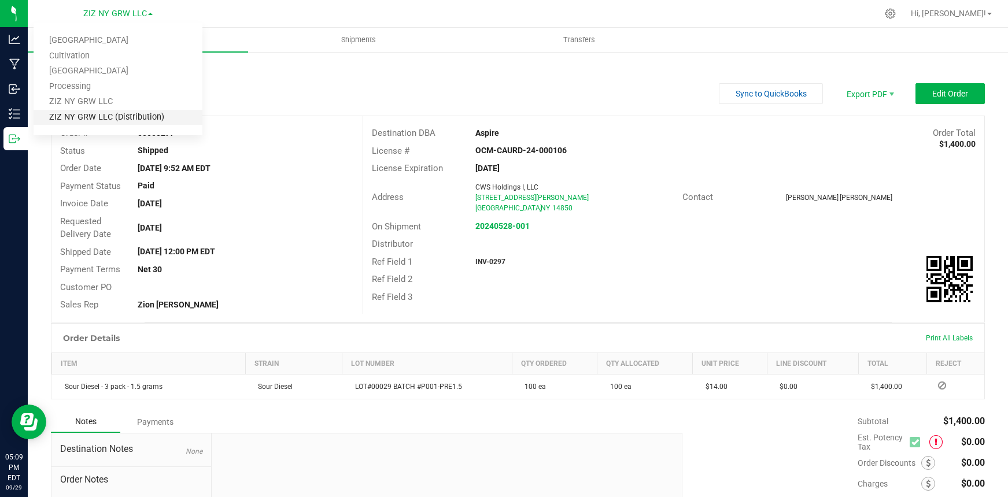
click at [123, 121] on link "ZIZ NY GRW LLC (Distribution)" at bounding box center [118, 118] width 169 height 16
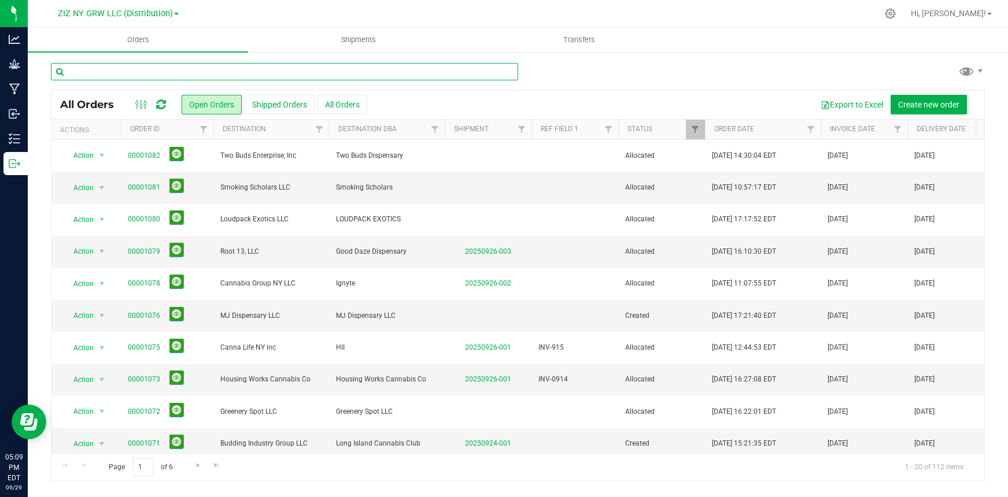
click at [150, 67] on input "text" at bounding box center [284, 71] width 467 height 17
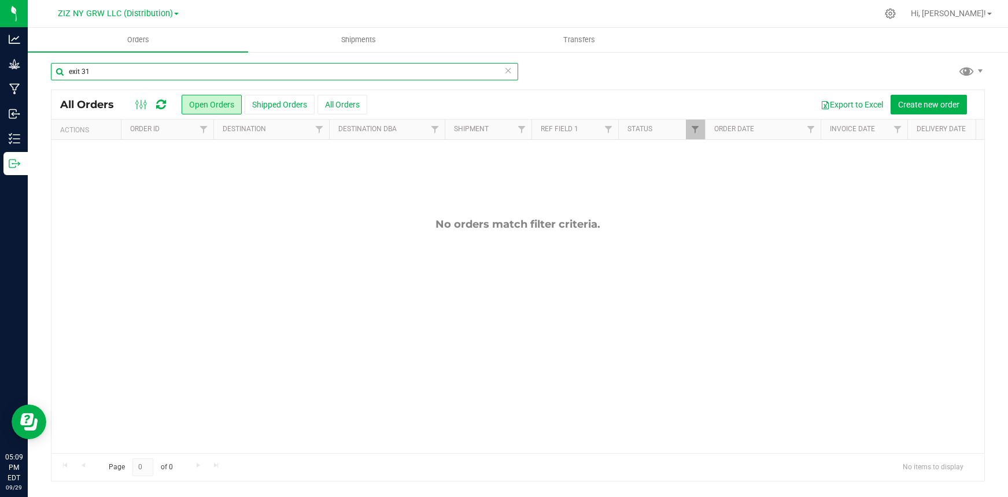
type input "exit 31"
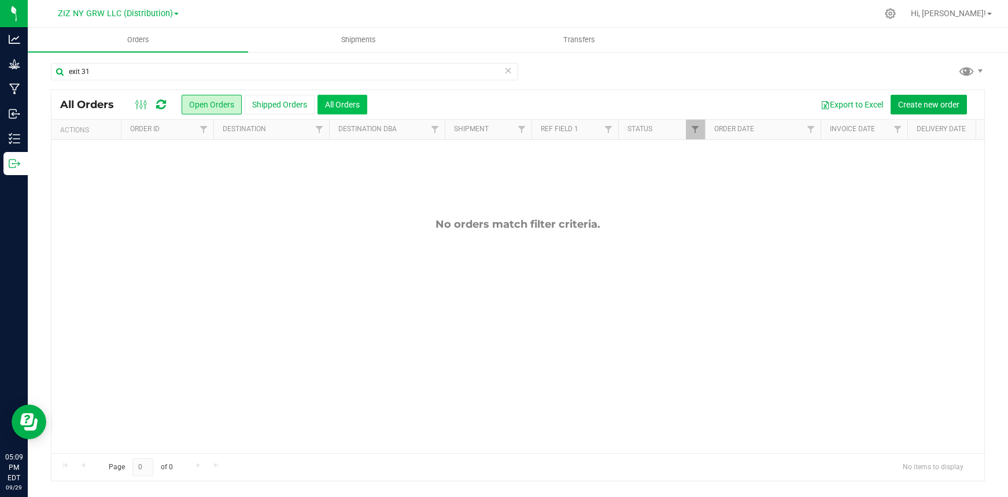
click at [333, 106] on button "All Orders" at bounding box center [343, 105] width 50 height 20
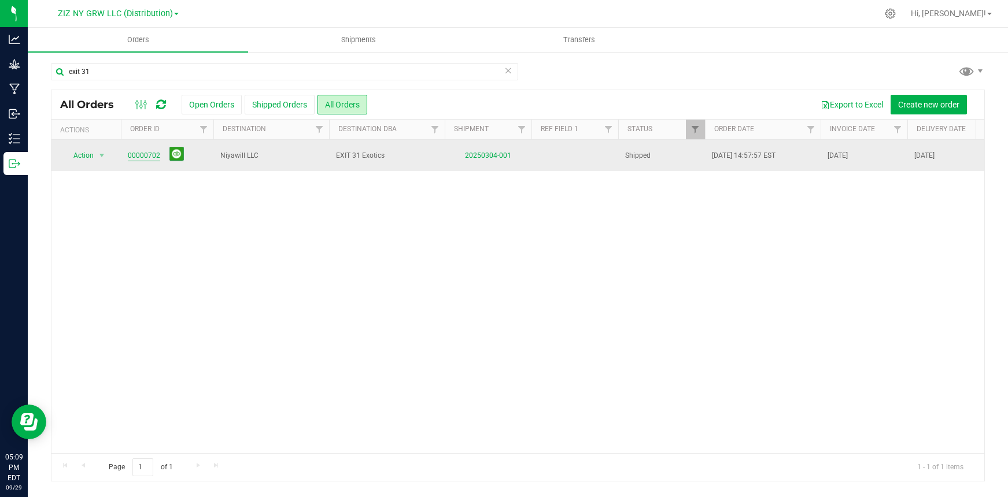
click at [150, 154] on link "00000702" at bounding box center [144, 155] width 32 height 11
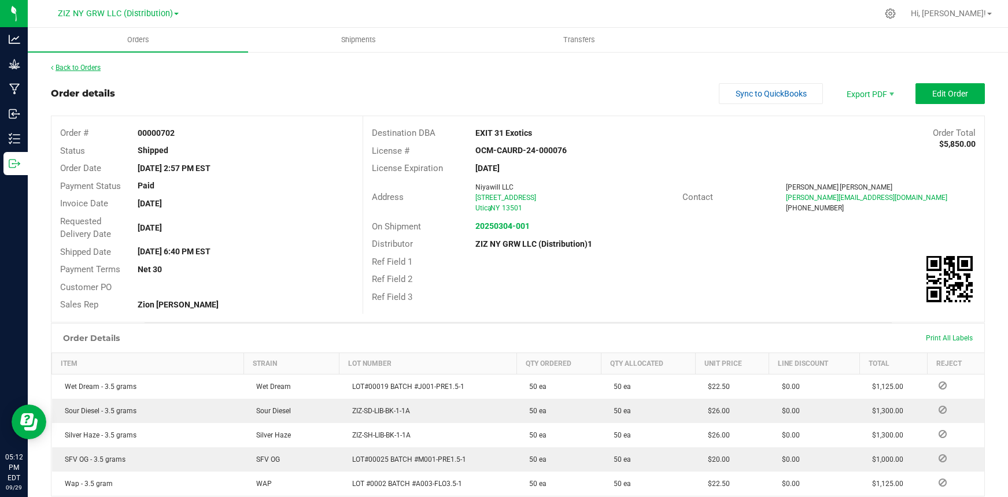
click at [96, 68] on link "Back to Orders" at bounding box center [76, 68] width 50 height 8
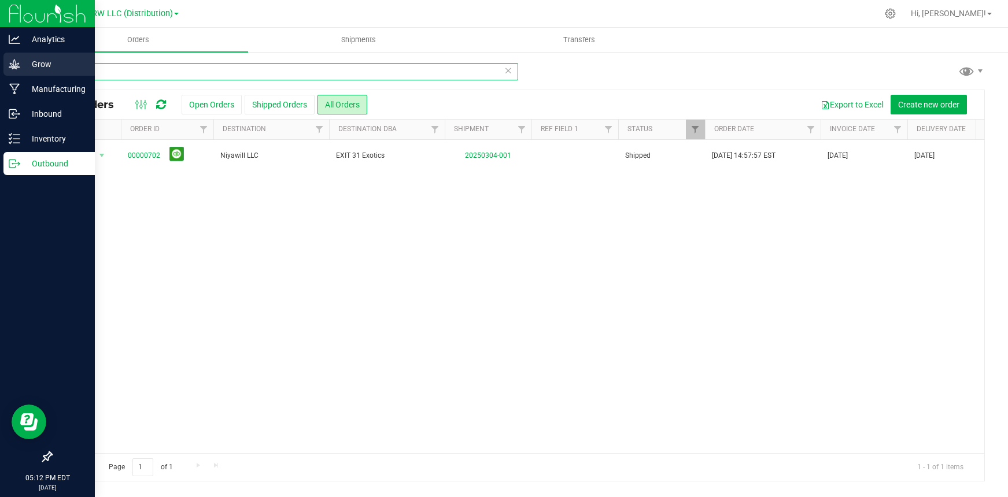
drag, startPoint x: 115, startPoint y: 69, endPoint x: 13, endPoint y: 67, distance: 102.4
click at [14, 69] on div "Analytics Grow Manufacturing Inbound Inventory Outbound 05:12 PM EDT [DATE] 09/…" at bounding box center [504, 248] width 1008 height 497
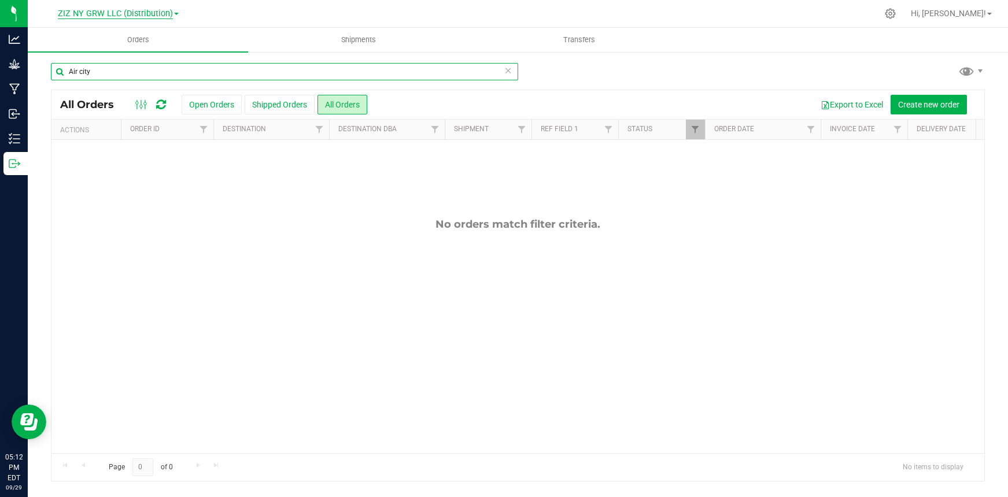
type input "Air city"
click at [158, 10] on span "ZIZ NY GRW LLC (Distribution)" at bounding box center [115, 14] width 115 height 10
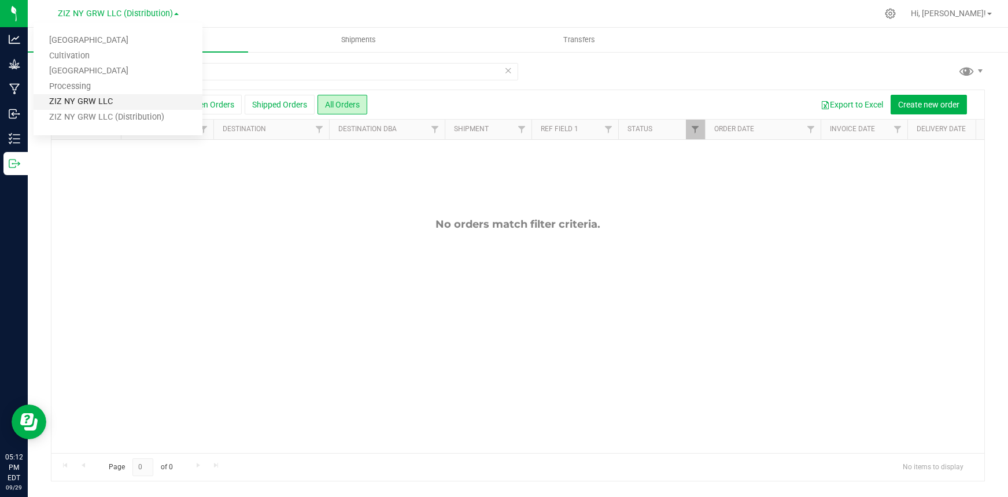
click at [142, 104] on link "ZIZ NY GRW LLC" at bounding box center [118, 102] width 169 height 16
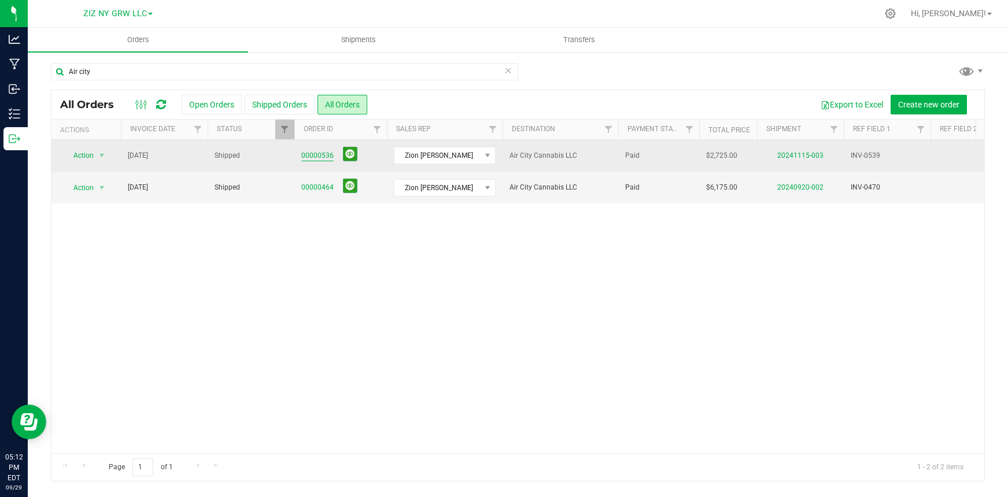
click at [324, 156] on link "00000536" at bounding box center [317, 155] width 32 height 11
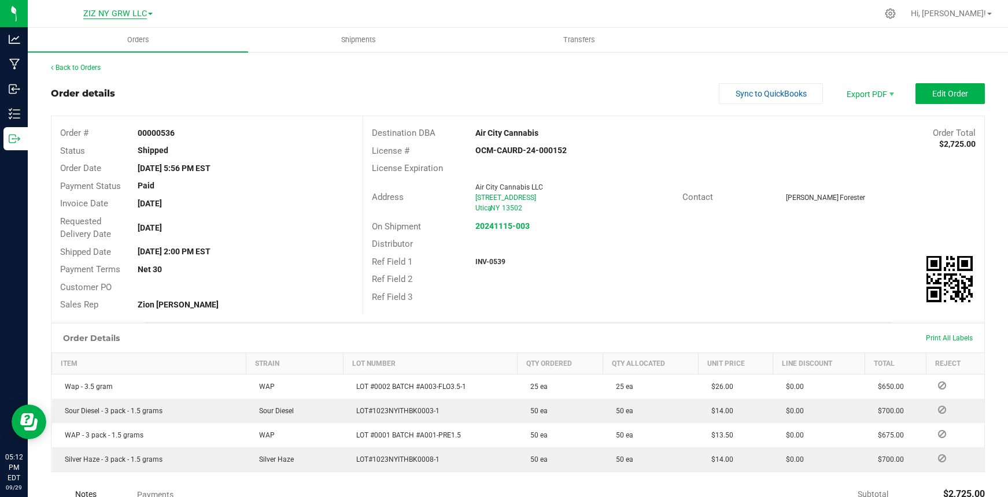
click at [137, 14] on span "ZIZ NY GRW LLC" at bounding box center [115, 14] width 64 height 10
click at [120, 13] on span "ZIZ NY GRW LLC" at bounding box center [115, 14] width 64 height 10
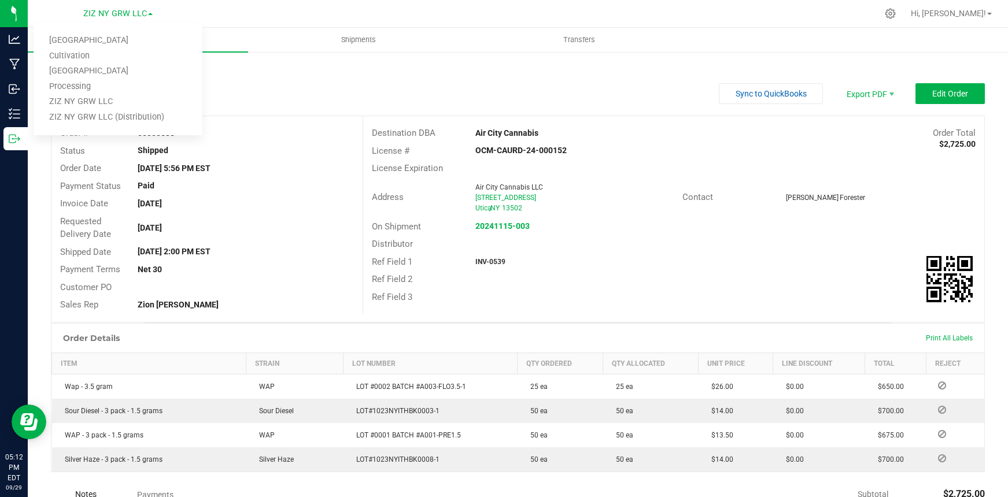
drag, startPoint x: 300, startPoint y: 120, endPoint x: 281, endPoint y: 104, distance: 24.7
click at [298, 119] on div "Order # 00000536 Status Shipped Order Date [DATE] 5:56 PM EST Payment Status Pa…" at bounding box center [206, 219] width 311 height 206
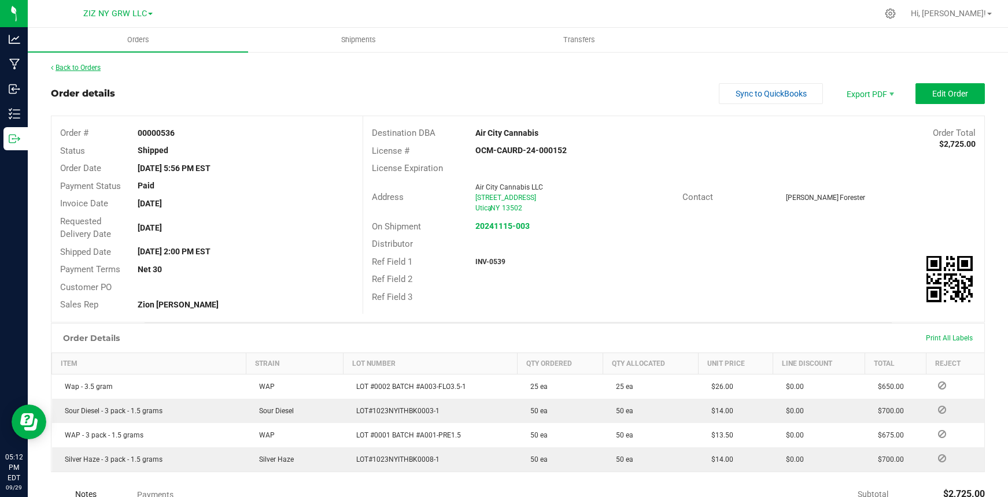
click at [98, 67] on link "Back to Orders" at bounding box center [76, 68] width 50 height 8
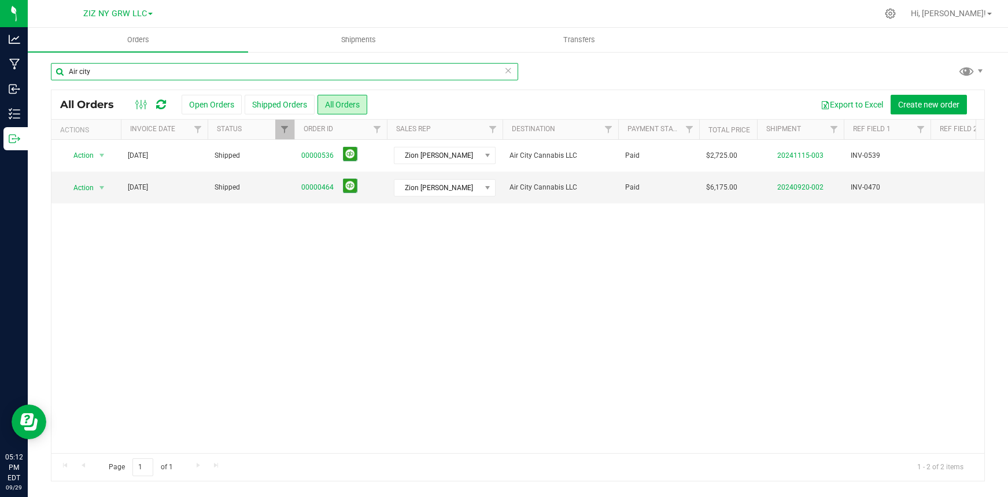
drag, startPoint x: 116, startPoint y: 69, endPoint x: 39, endPoint y: 65, distance: 77.0
click at [39, 65] on div "Air city All Orders Open Orders Shipped Orders All Orders Export to Excel Creat…" at bounding box center [518, 272] width 980 height 442
type input "the village green"
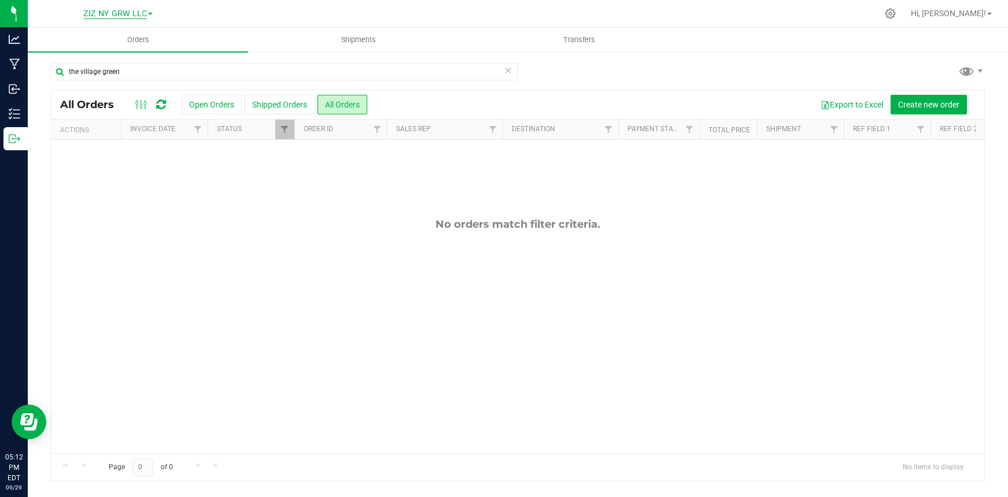
click at [122, 12] on span "ZIZ NY GRW LLC" at bounding box center [115, 14] width 64 height 10
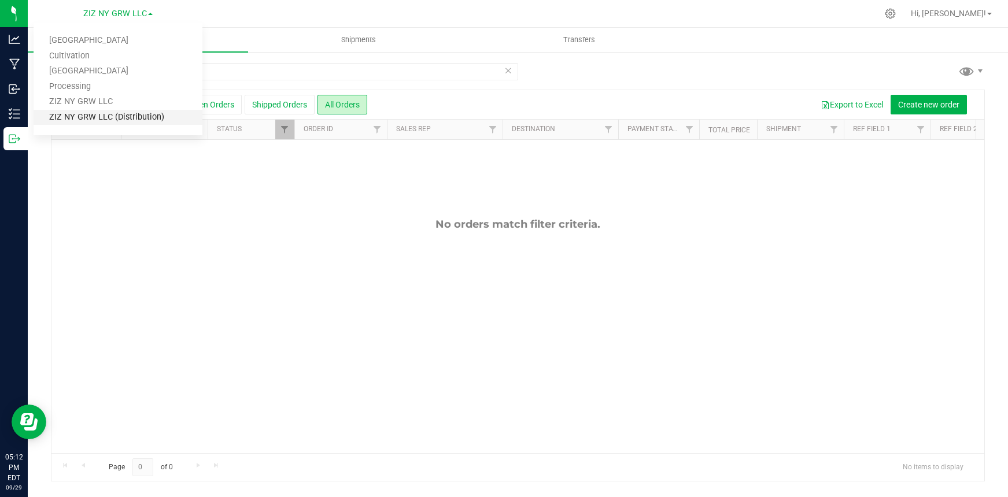
click at [94, 119] on link "ZIZ NY GRW LLC (Distribution)" at bounding box center [118, 118] width 169 height 16
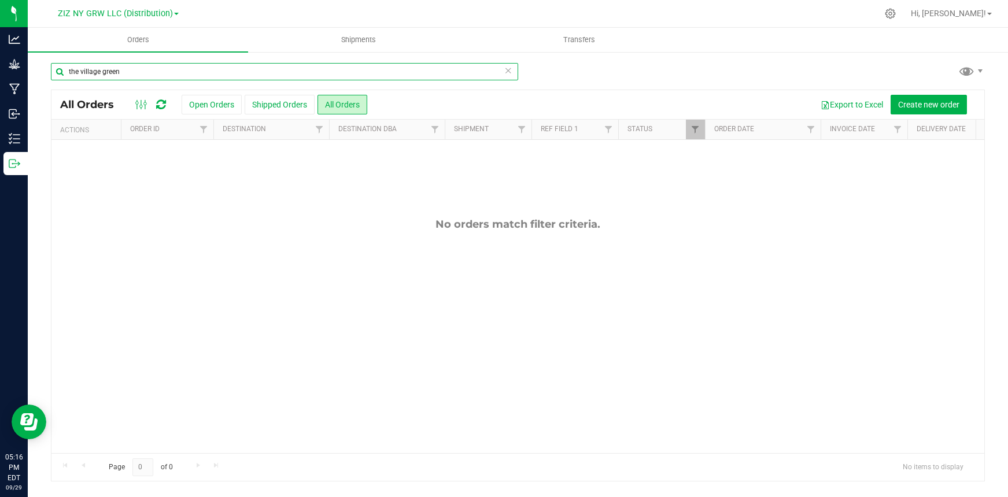
click at [143, 63] on input "the village green" at bounding box center [284, 71] width 467 height 17
click at [141, 71] on input "the village green" at bounding box center [284, 71] width 467 height 17
drag, startPoint x: 141, startPoint y: 71, endPoint x: 70, endPoint y: 61, distance: 71.7
click at [70, 61] on div "the village green All Orders Open Orders Shipped Orders All Orders Export to Ex…" at bounding box center [518, 272] width 980 height 442
type input "big gas"
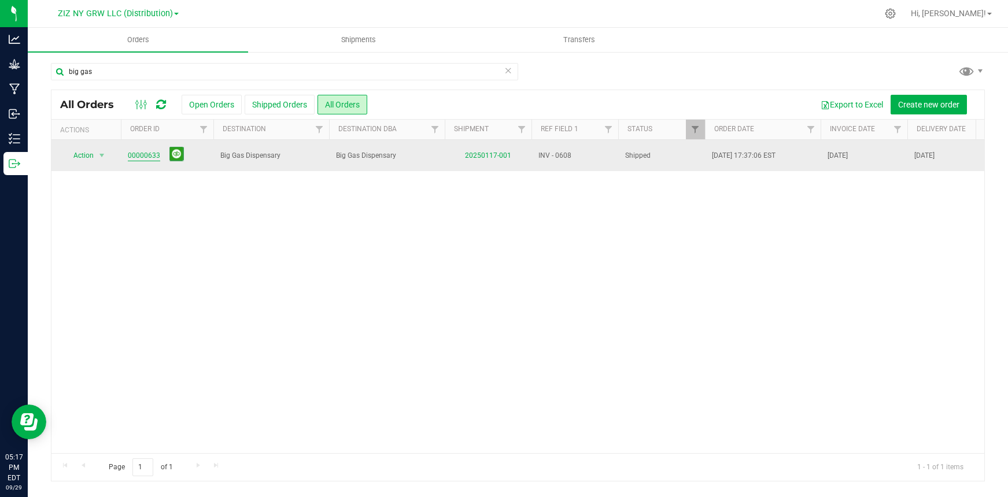
click at [138, 153] on link "00000633" at bounding box center [144, 155] width 32 height 11
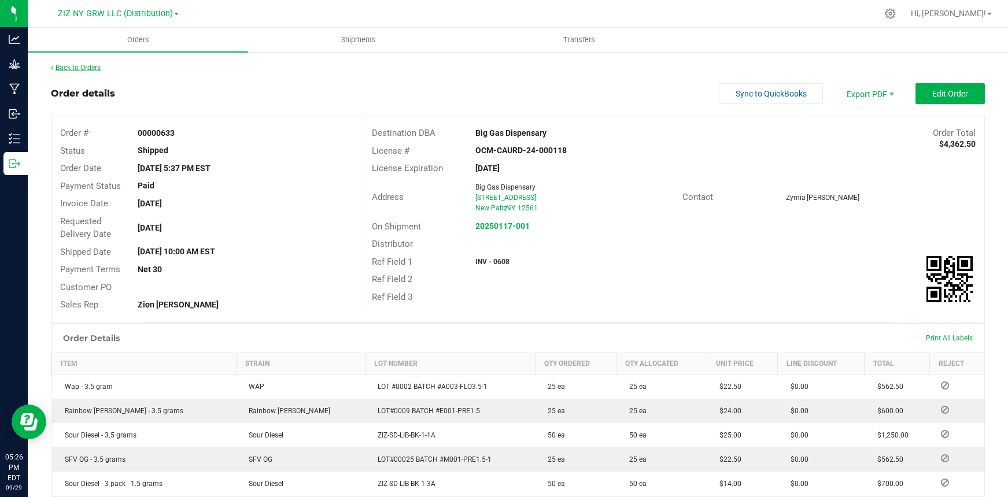
click at [99, 70] on link "Back to Orders" at bounding box center [76, 68] width 50 height 8
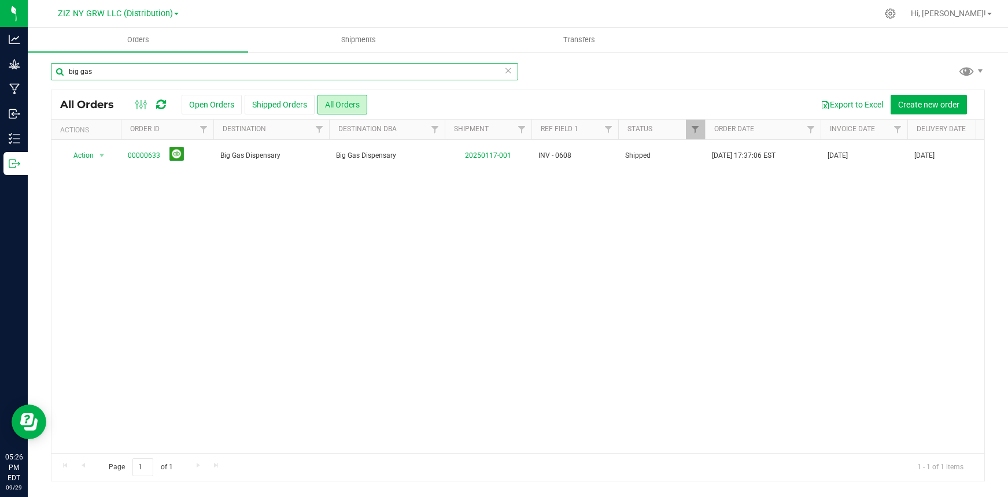
drag, startPoint x: 139, startPoint y: 73, endPoint x: 130, endPoint y: 70, distance: 9.9
click at [138, 73] on input "big gas" at bounding box center [284, 71] width 467 height 17
drag, startPoint x: 91, startPoint y: 75, endPoint x: 83, endPoint y: 73, distance: 8.8
click at [83, 73] on input "big gas" at bounding box center [284, 71] width 467 height 17
click at [81, 71] on input "big gas" at bounding box center [284, 71] width 467 height 17
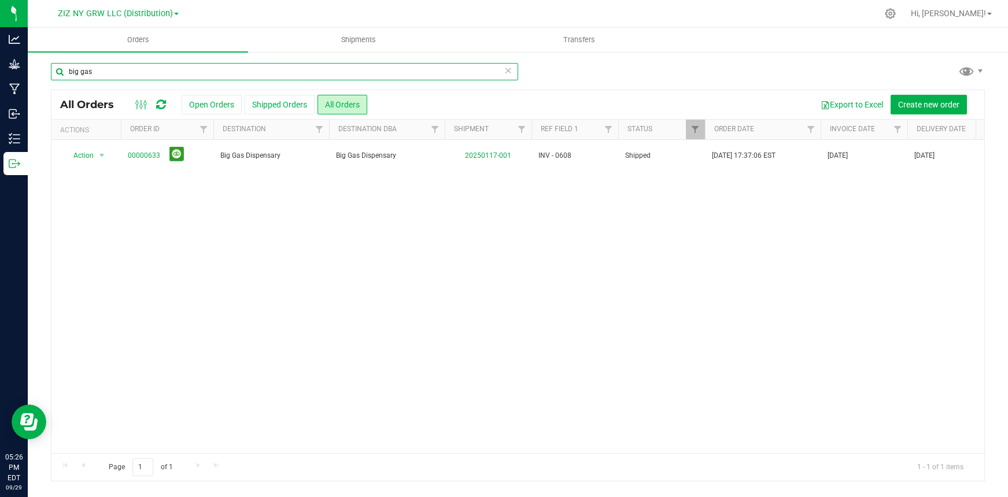
drag, startPoint x: 95, startPoint y: 71, endPoint x: 60, endPoint y: 65, distance: 36.2
click at [60, 65] on input "big gas" at bounding box center [284, 71] width 467 height 17
type input "kings house of fire"
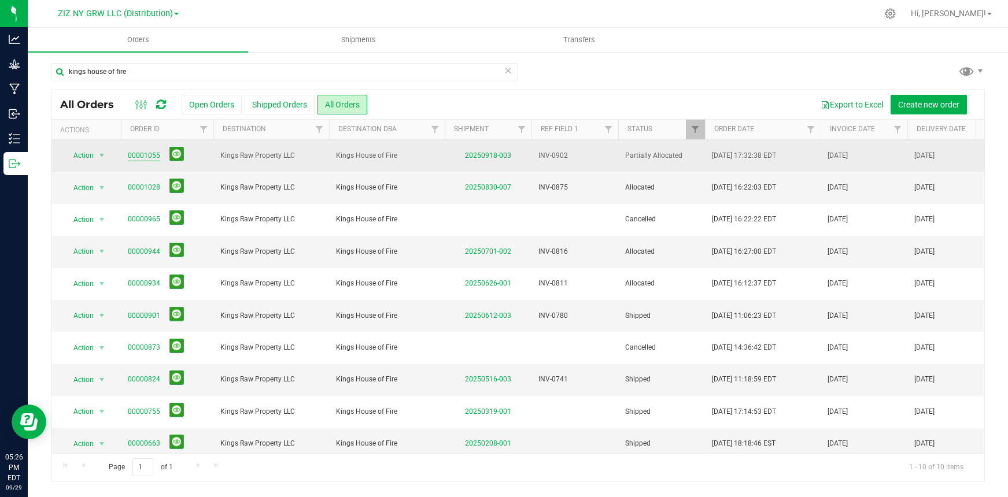
click at [138, 153] on link "00001055" at bounding box center [144, 155] width 32 height 11
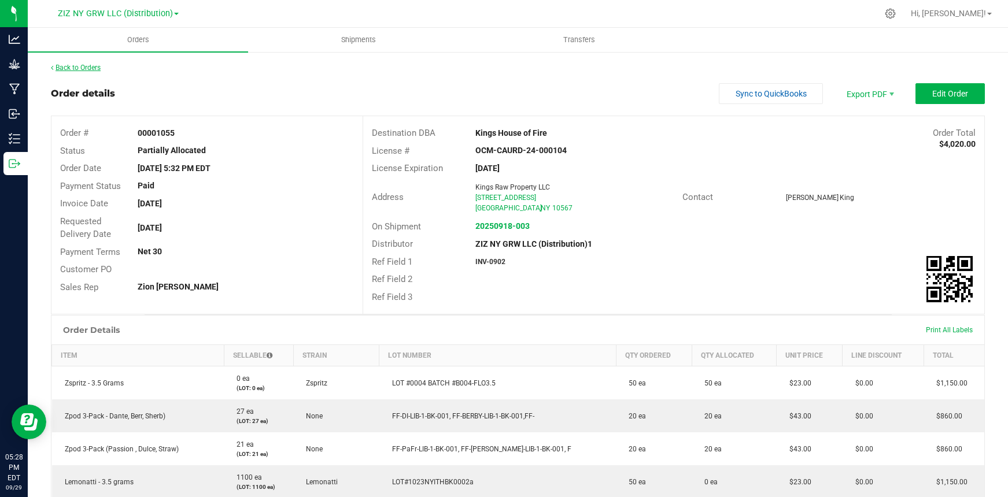
click at [83, 69] on link "Back to Orders" at bounding box center [76, 68] width 50 height 8
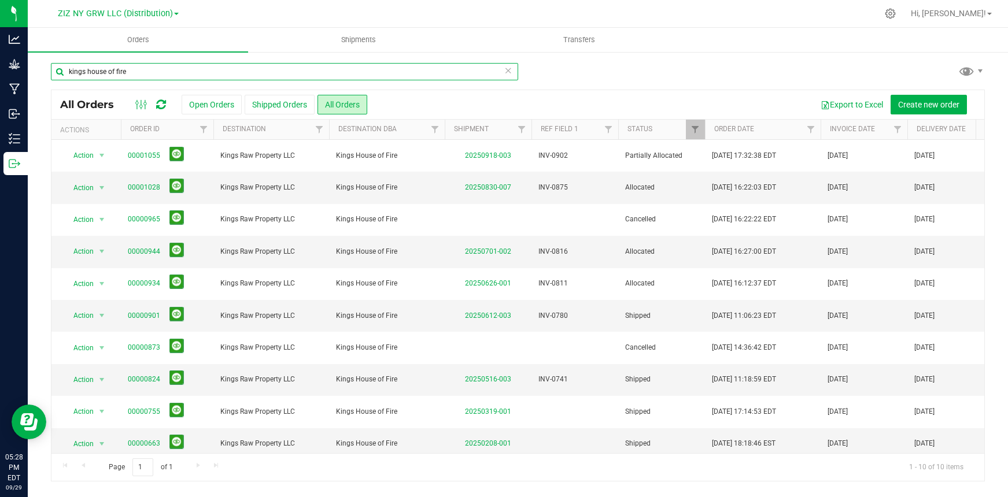
drag, startPoint x: 142, startPoint y: 72, endPoint x: 46, endPoint y: 67, distance: 96.2
click at [46, 67] on div "kings house of fire All Orders Open Orders Shipped Orders All Orders Export to …" at bounding box center [518, 272] width 980 height 442
type input "Valley greens"
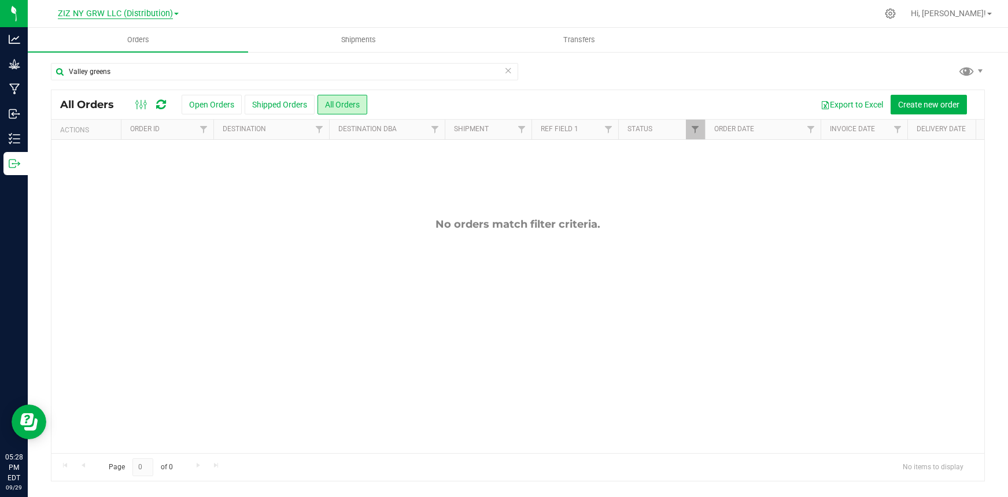
click at [101, 12] on span "ZIZ NY GRW LLC (Distribution)" at bounding box center [115, 14] width 115 height 10
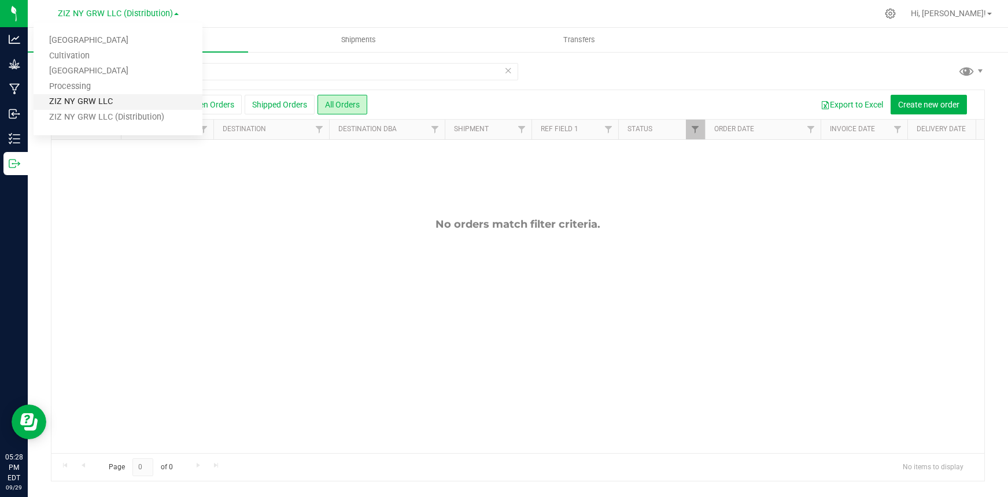
click at [79, 105] on link "ZIZ NY GRW LLC" at bounding box center [118, 102] width 169 height 16
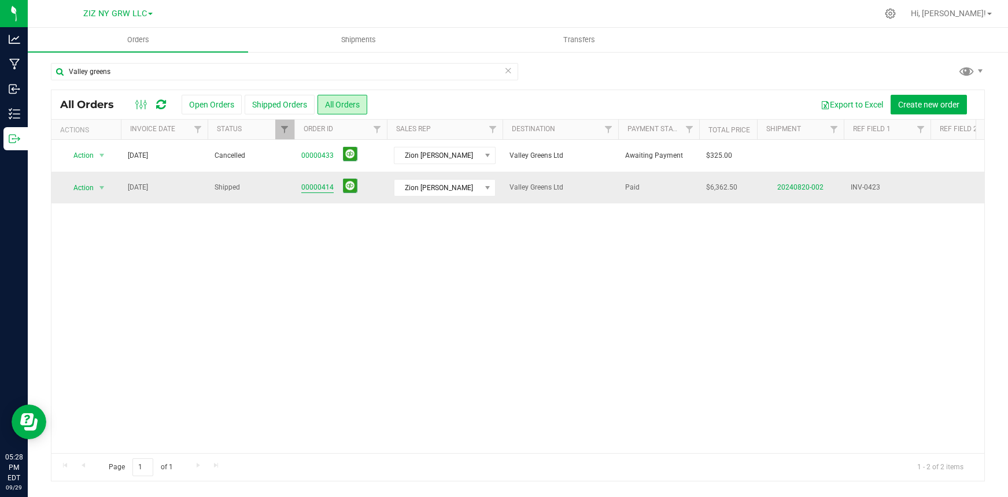
click at [313, 186] on link "00000414" at bounding box center [317, 187] width 32 height 11
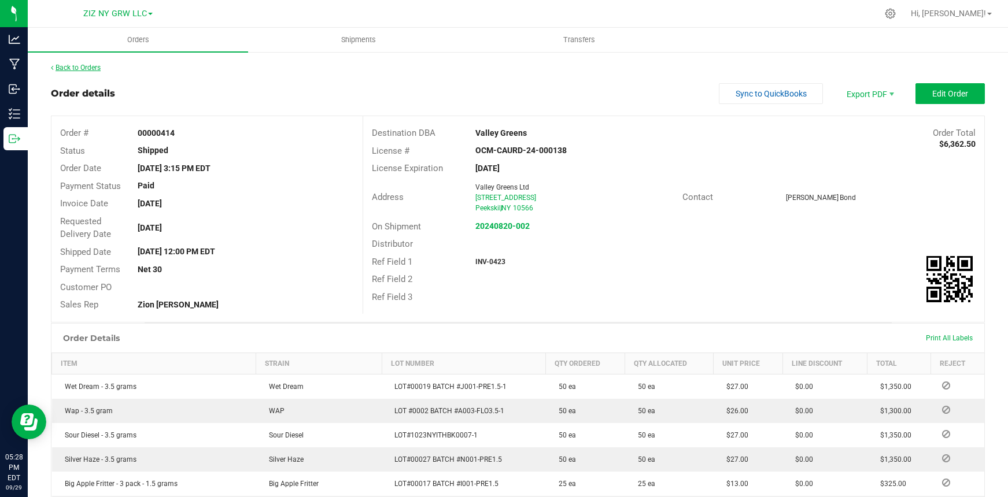
click at [89, 67] on link "Back to Orders" at bounding box center [76, 68] width 50 height 8
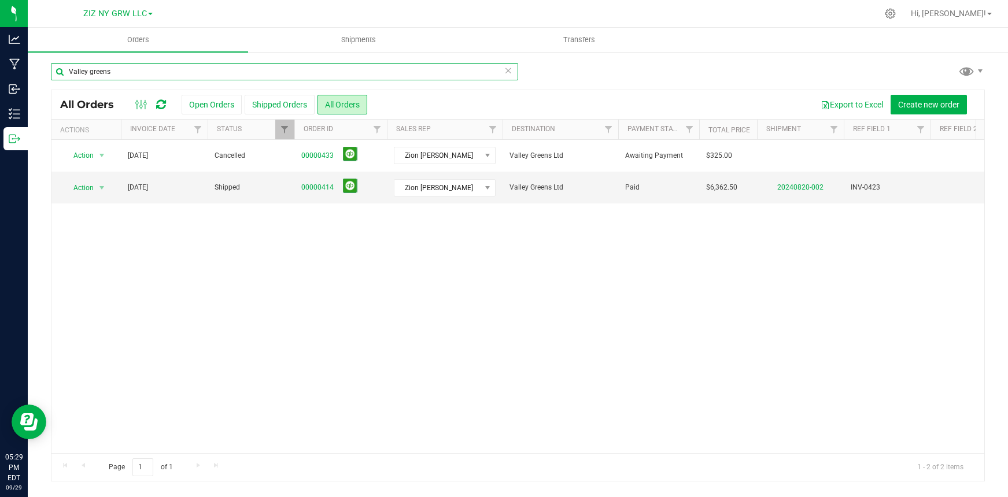
drag, startPoint x: 115, startPoint y: 67, endPoint x: 47, endPoint y: 58, distance: 68.3
click at [47, 58] on div "Valley greens All Orders Open Orders Shipped Orders All Orders Export to Excel …" at bounding box center [518, 272] width 980 height 442
drag, startPoint x: 108, startPoint y: 70, endPoint x: 33, endPoint y: 65, distance: 74.8
click at [33, 65] on div "Valley greens All Orders Open Orders Shipped Orders All Orders Export to Excel …" at bounding box center [518, 272] width 980 height 442
type input "leafology"
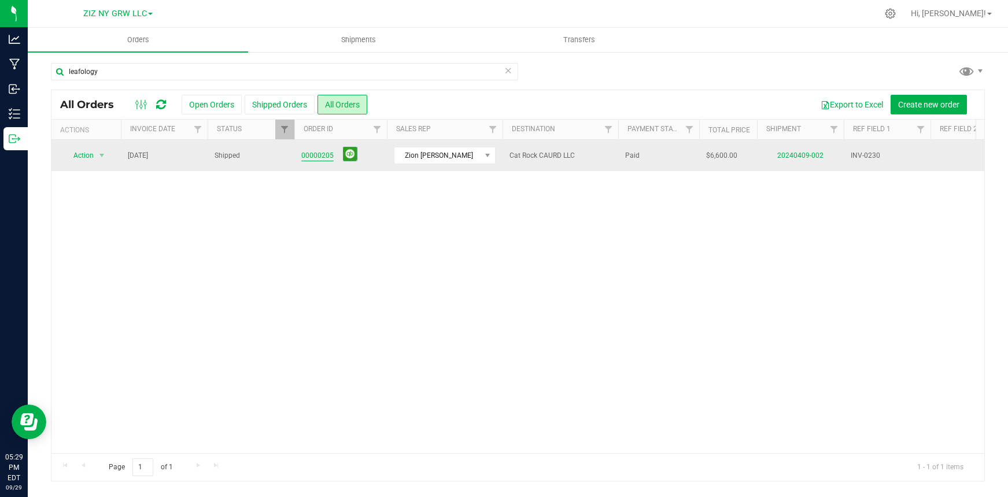
click at [310, 154] on link "00000205" at bounding box center [317, 155] width 32 height 11
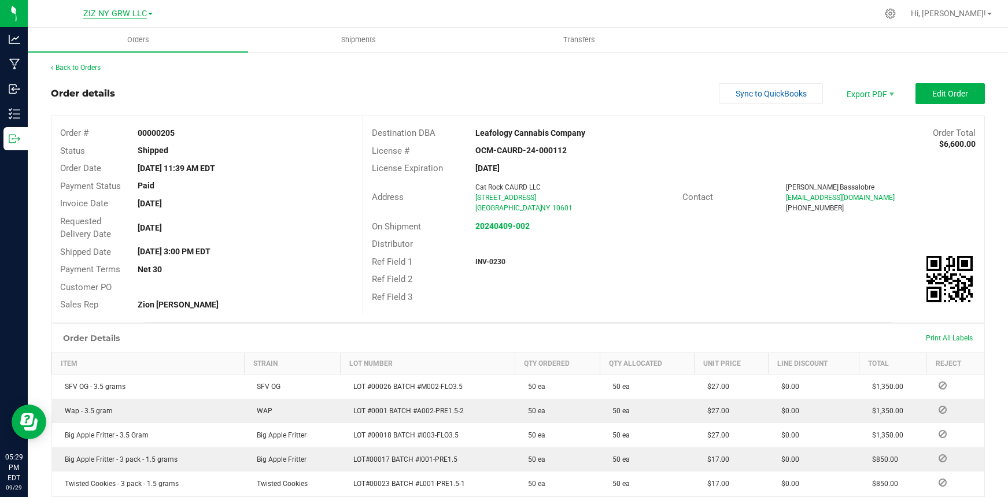
click at [136, 15] on span "ZIZ NY GRW LLC" at bounding box center [115, 14] width 64 height 10
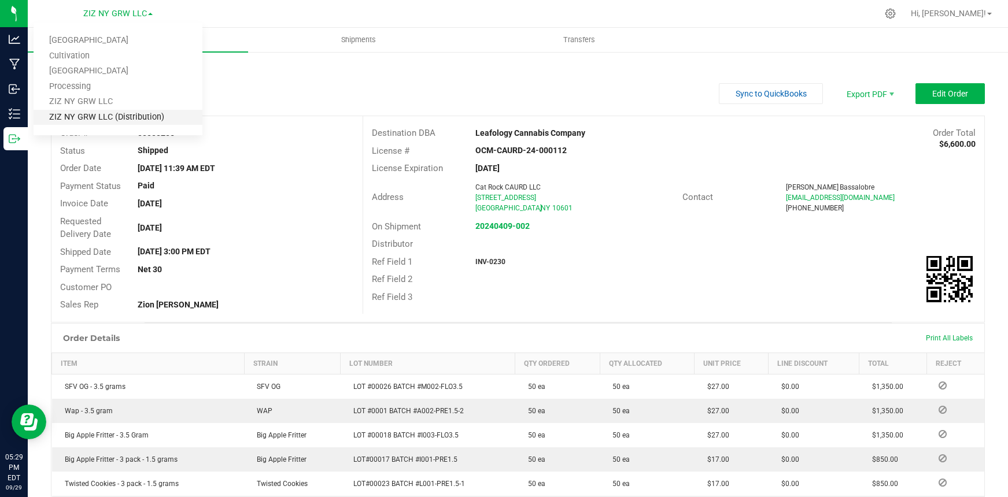
click at [131, 122] on link "ZIZ NY GRW LLC (Distribution)" at bounding box center [118, 118] width 169 height 16
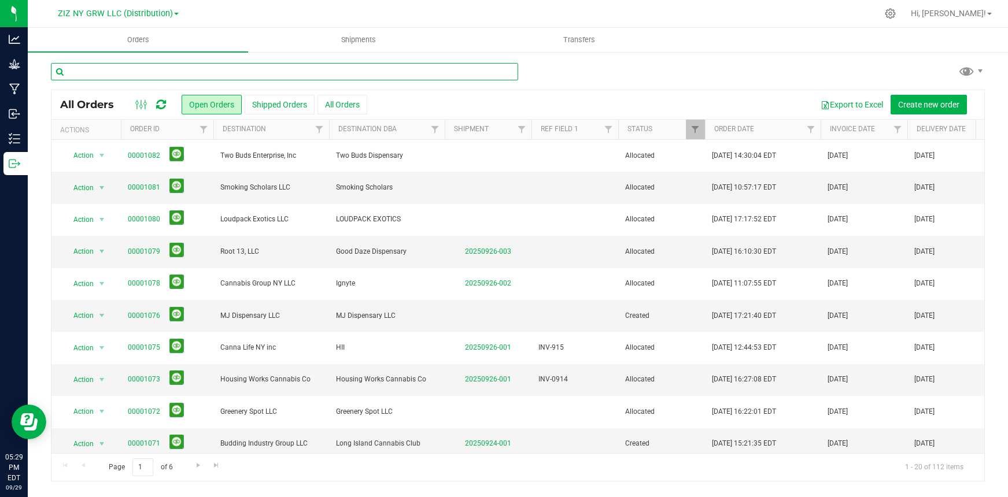
click at [144, 73] on input "text" at bounding box center [284, 71] width 467 height 17
type input "leaology"
click at [156, 17] on span "ZIZ NY GRW LLC (Distribution)" at bounding box center [115, 14] width 115 height 10
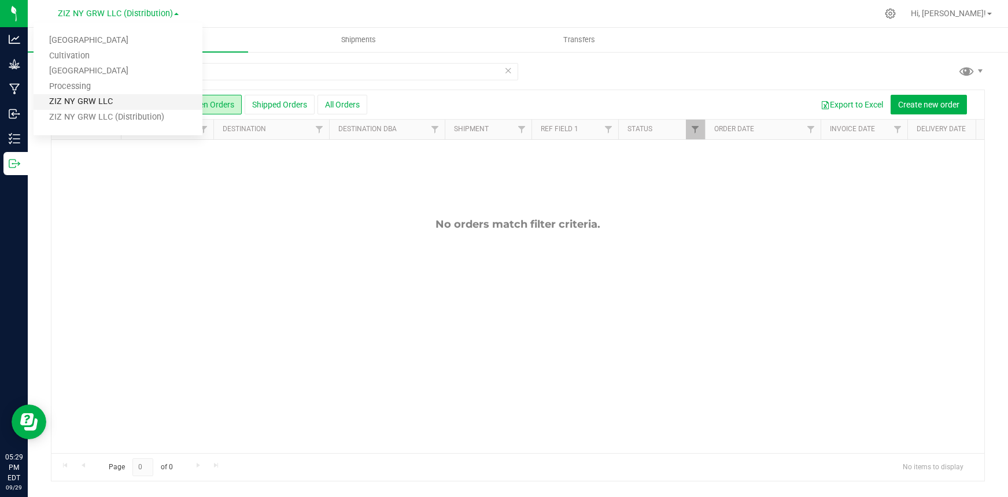
click at [159, 106] on link "ZIZ NY GRW LLC" at bounding box center [118, 102] width 169 height 16
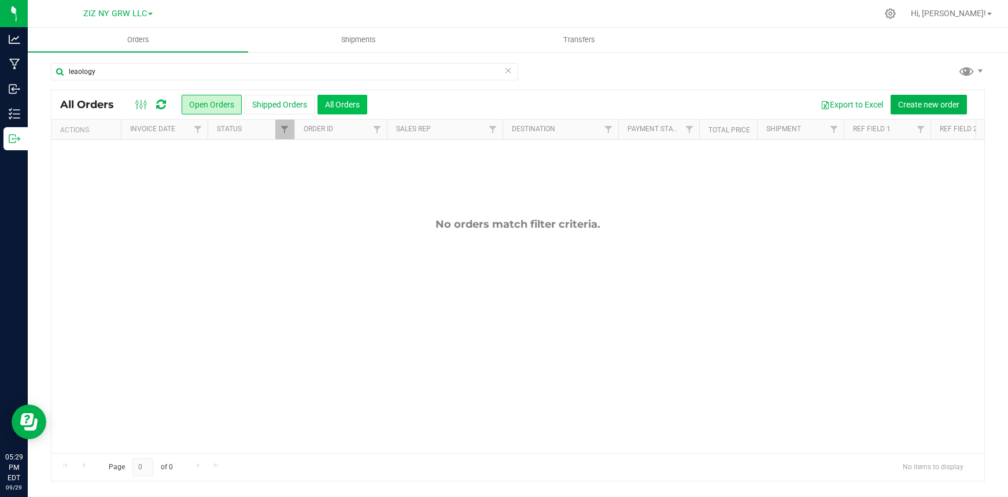
click at [336, 102] on button "All Orders" at bounding box center [343, 105] width 50 height 20
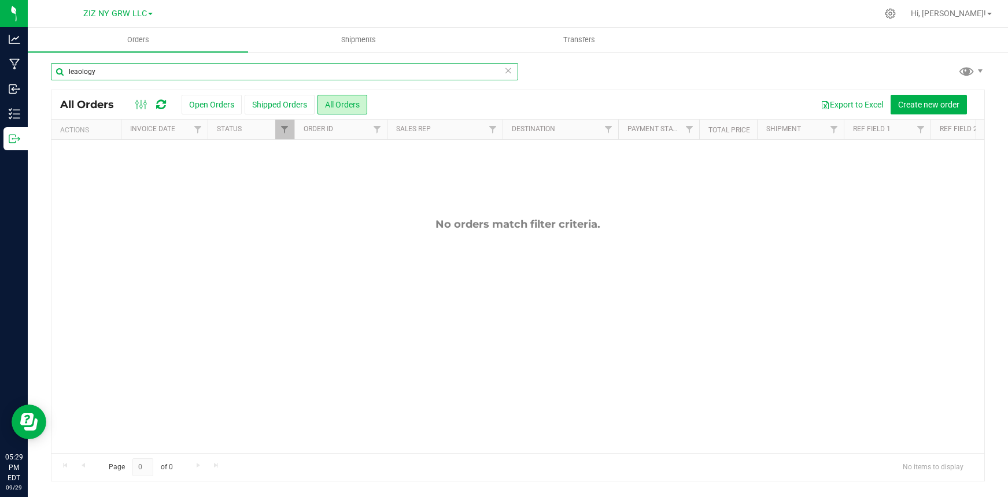
click at [78, 72] on input "leaology" at bounding box center [284, 71] width 467 height 17
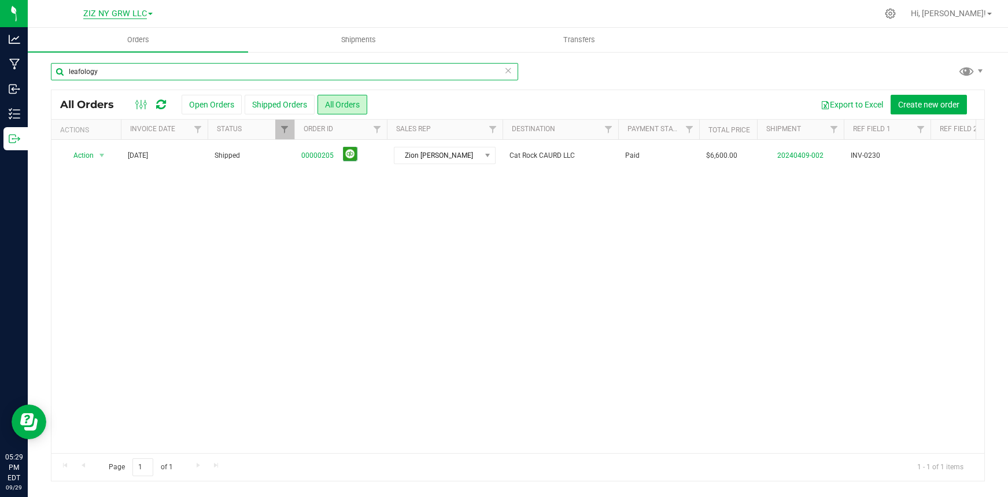
type input "leafology"
click at [131, 9] on span "ZIZ NY GRW LLC" at bounding box center [115, 14] width 64 height 10
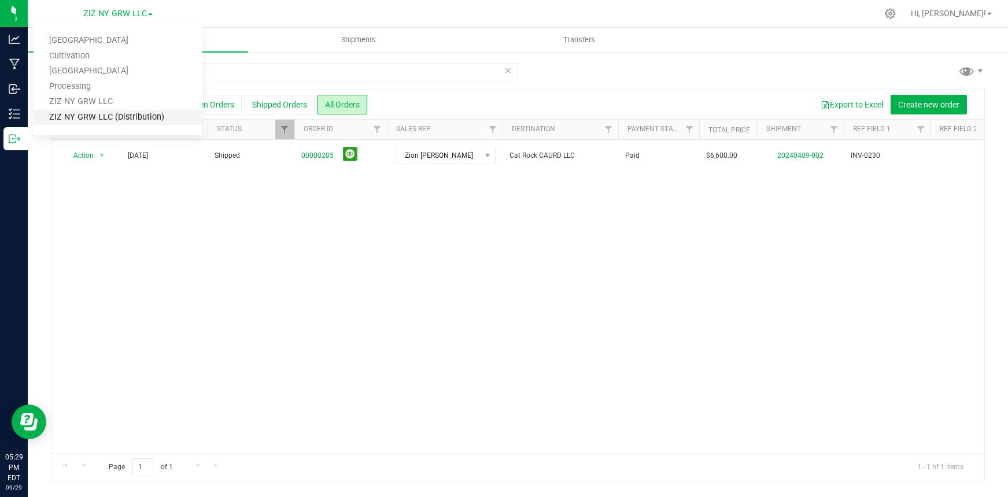
click at [118, 117] on link "ZIZ NY GRW LLC (Distribution)" at bounding box center [118, 118] width 169 height 16
